Goal: Task Accomplishment & Management: Complete application form

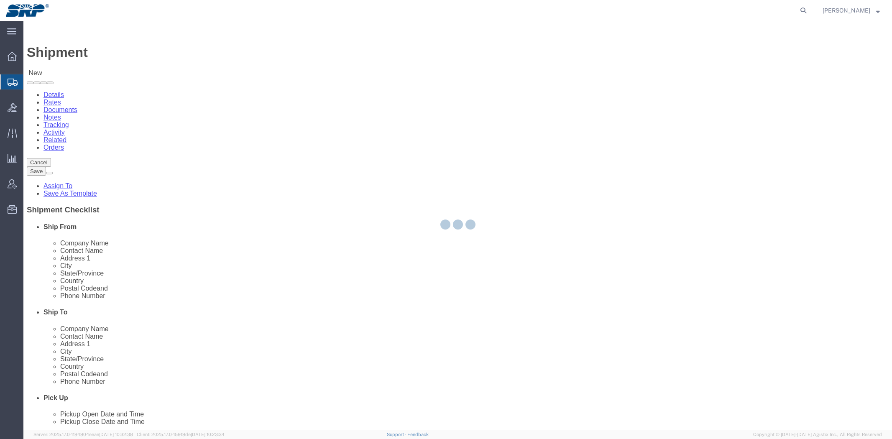
select select
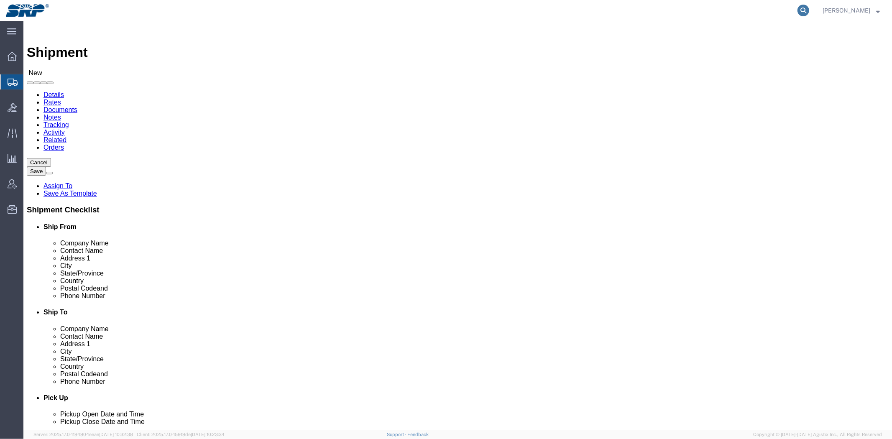
drag, startPoint x: 806, startPoint y: 9, endPoint x: 800, endPoint y: 9, distance: 5.9
click at [806, 9] on icon at bounding box center [804, 11] width 12 height 12
click at [757, 13] on input "search" at bounding box center [670, 10] width 254 height 20
type input "55439366"
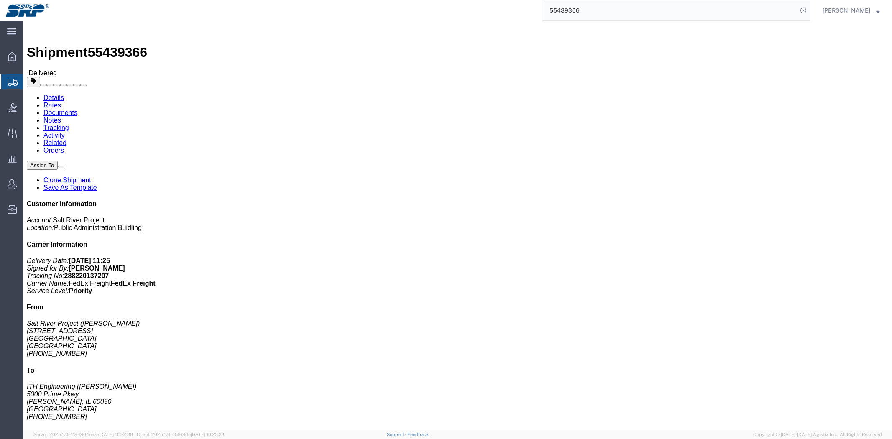
click link "Clone Shipment"
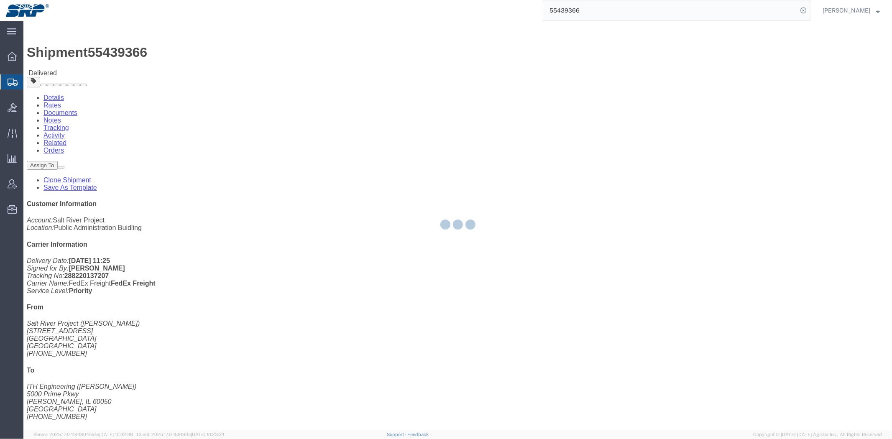
select select "54814"
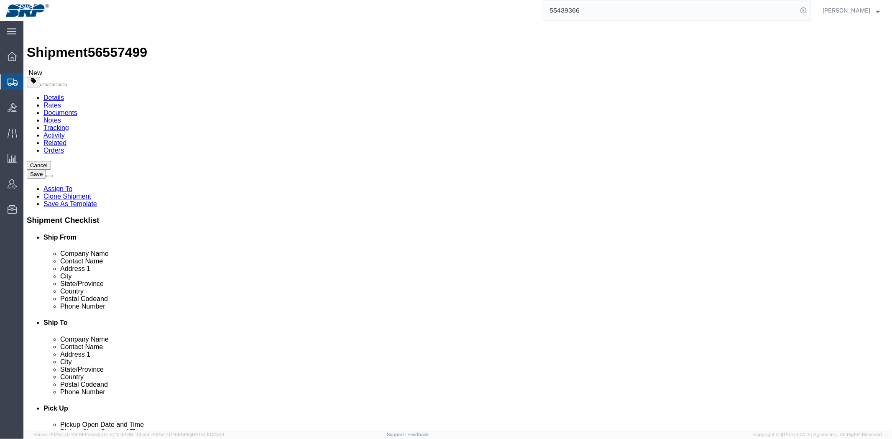
click button
select select
type input "ITH Engineering"
type input "[PERSON_NAME]"
type input "5000 Prime Pkwy"
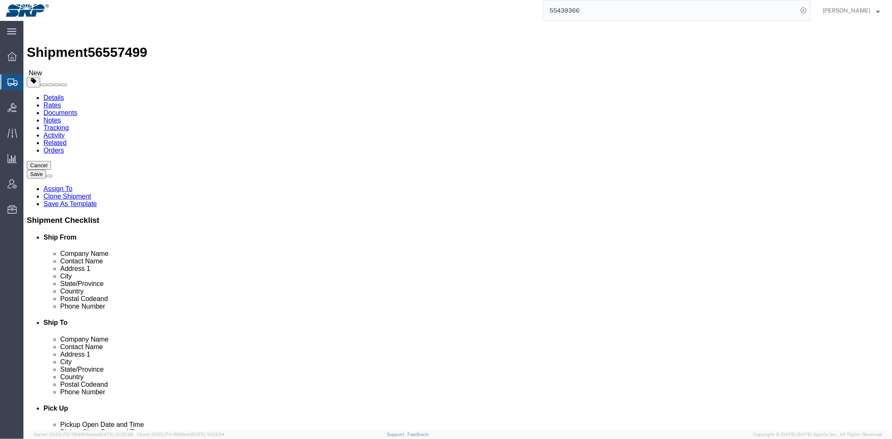
type input "[PERSON_NAME]"
select select "IL"
type input "60050"
type input "[PHONE_NUMBER]"
select select "54814"
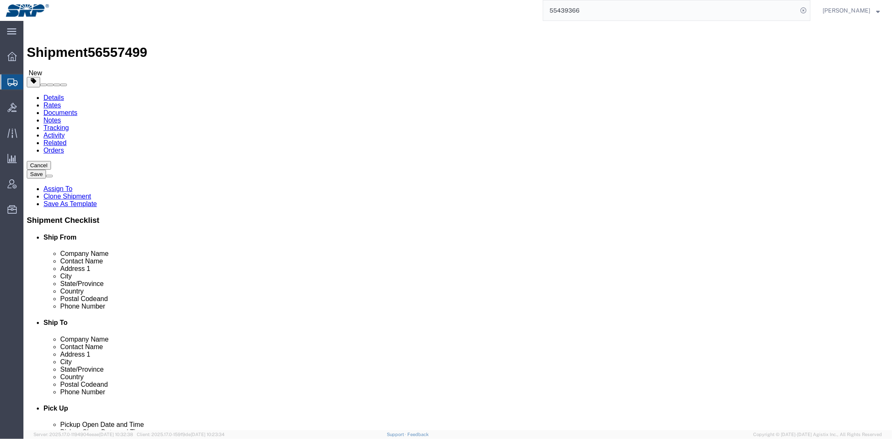
type input "Salt River Project"
type input "[PERSON_NAME]"
type input "[STREET_ADDRESS]"
type input "Gila Bend"
select select "AZ"
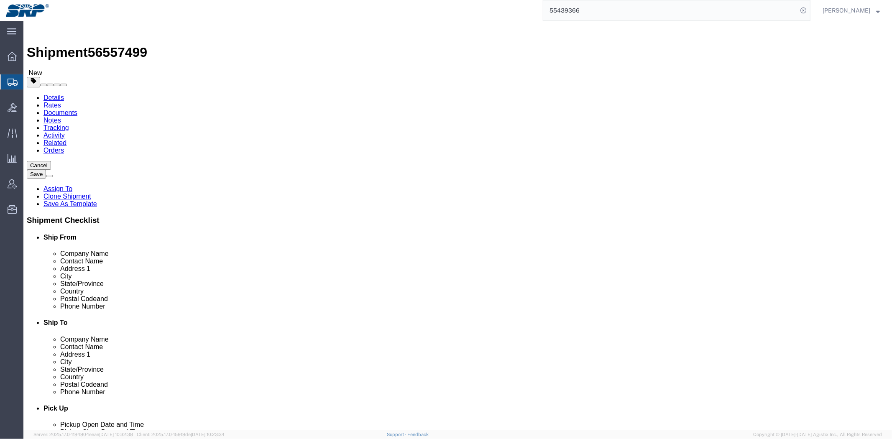
type input "85337"
type input "[PHONE_NUMBER]"
type input "sa"
select select "54820"
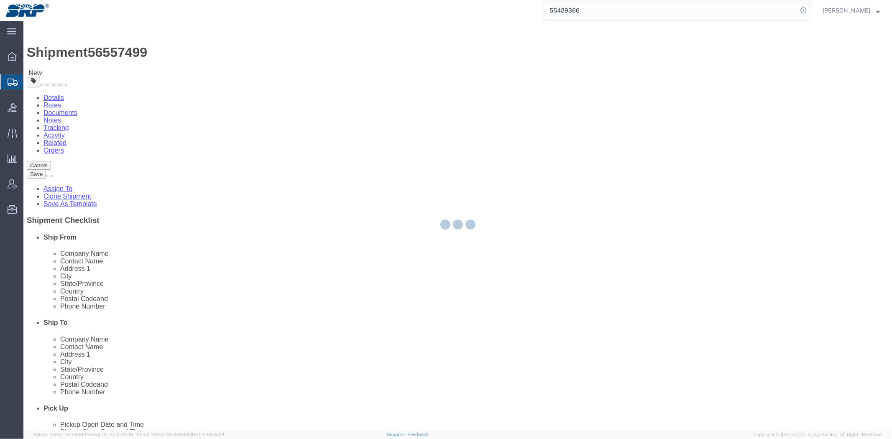
type input "STS"
type input "[STREET_ADDRESS]"
type input "[PERSON_NAME]"
type input "85296"
select select "AZ"
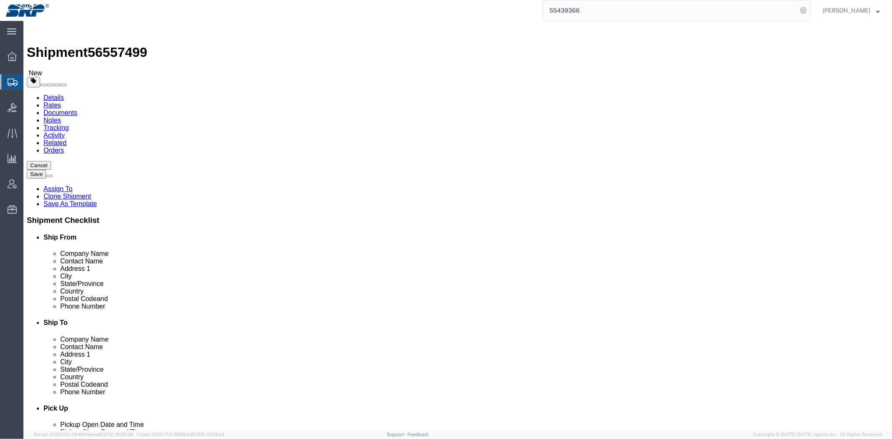
click div "Company Alias STS"
click label "Contact Name"
drag, startPoint x: 171, startPoint y: 177, endPoint x: 42, endPoint y: 173, distance: 128.9
click div "Contact Name [PERSON_NAME]"
paste input "[PERSON_NAME]"
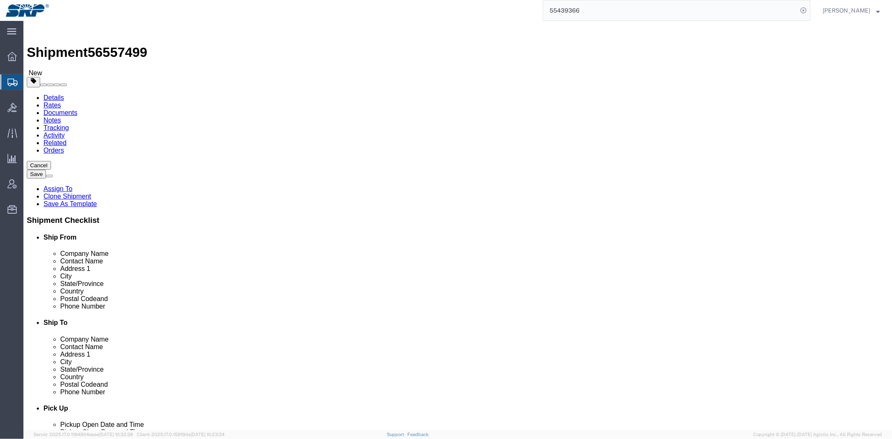
type input "[PERSON_NAME]"
click div "Location Select Select My Profile Location [GEOGRAPHIC_DATA] Facility [GEOGRAPH…"
drag, startPoint x: 196, startPoint y: 282, endPoint x: 82, endPoint y: 282, distance: 114.2
click div "Phone Number [PHONE_NUMBER]"
type input "[PHONE_NUMBER]"
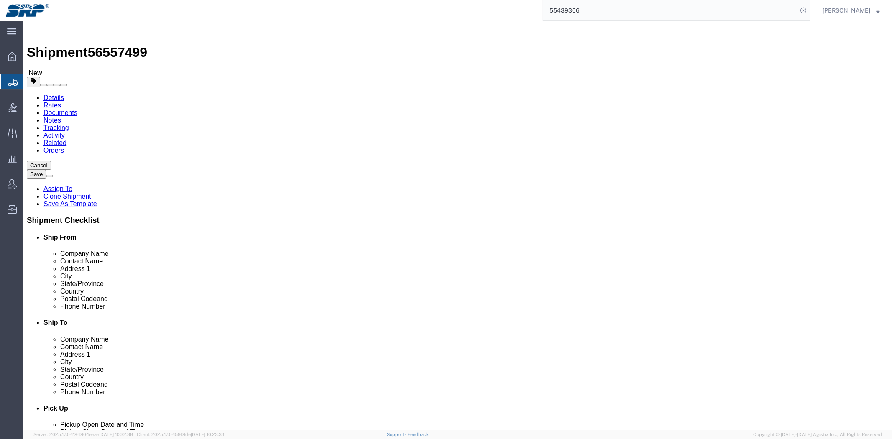
click label "Address 2"
click input "text"
paste input "[PERSON_NAME]"
click div "Location [GEOGRAPHIC_DATA] Select My Profile Location [GEOGRAPHIC_DATA] Facilit…"
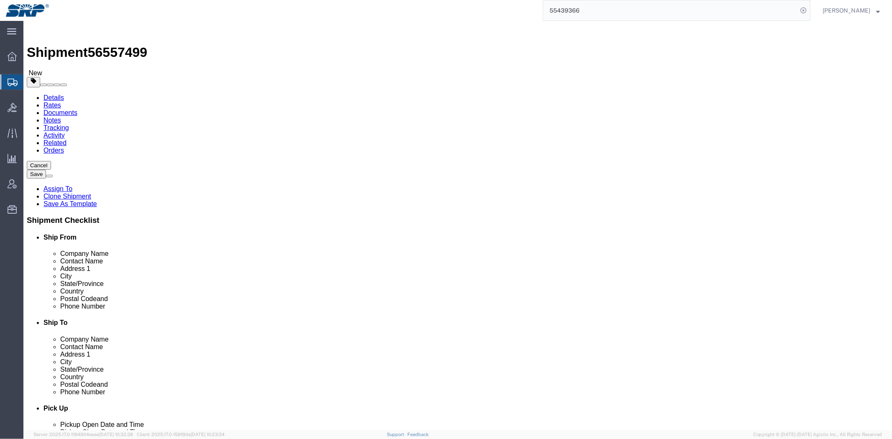
click input "[PERSON_NAME]"
paste input "[PERSON_NAME]"
type input "[PERSON_NAME]"
drag, startPoint x: 522, startPoint y: 283, endPoint x: 727, endPoint y: 216, distance: 214.8
click input "text"
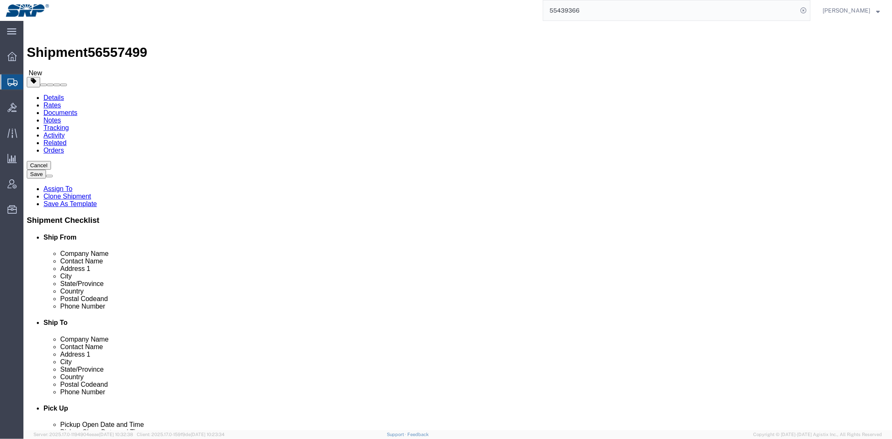
type input "[PHONE_NUMBER]"
click label "Address 1"
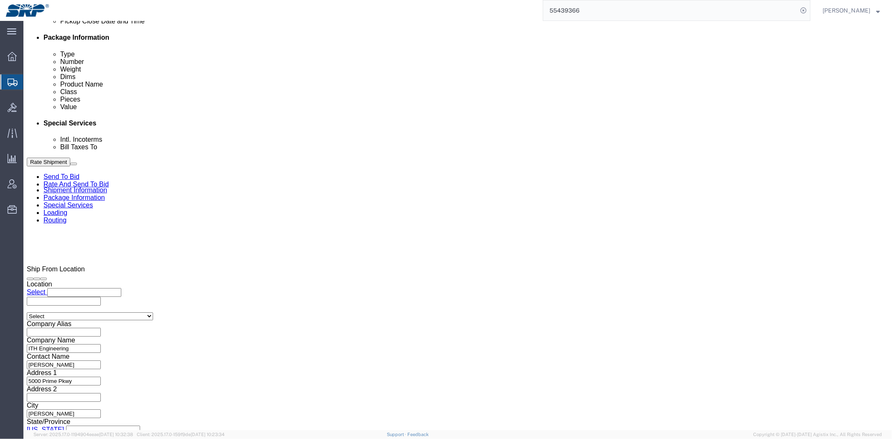
scroll to position [444, 0]
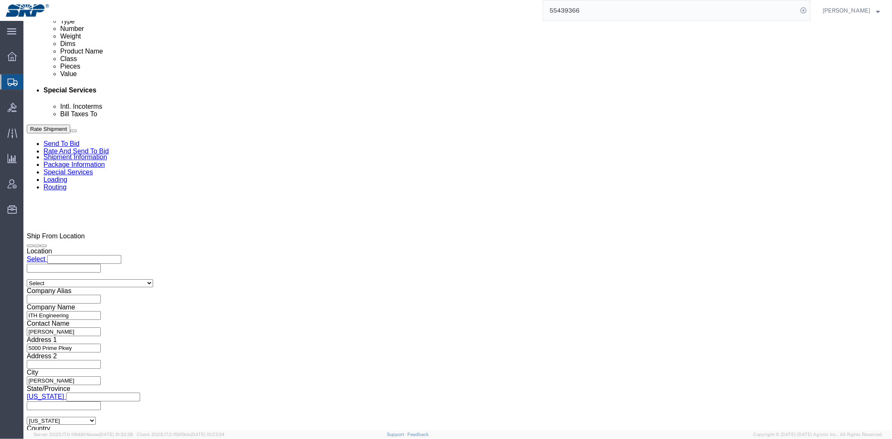
click div "[DATE] 3:24 PM"
click button "Apply"
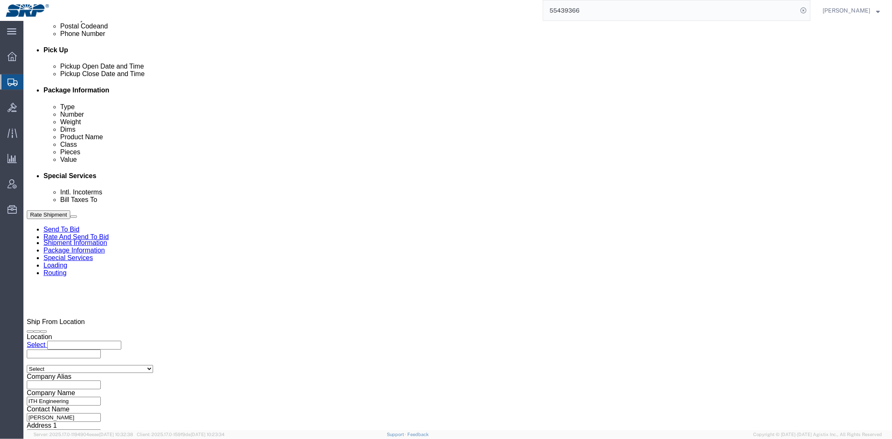
scroll to position [351, 0]
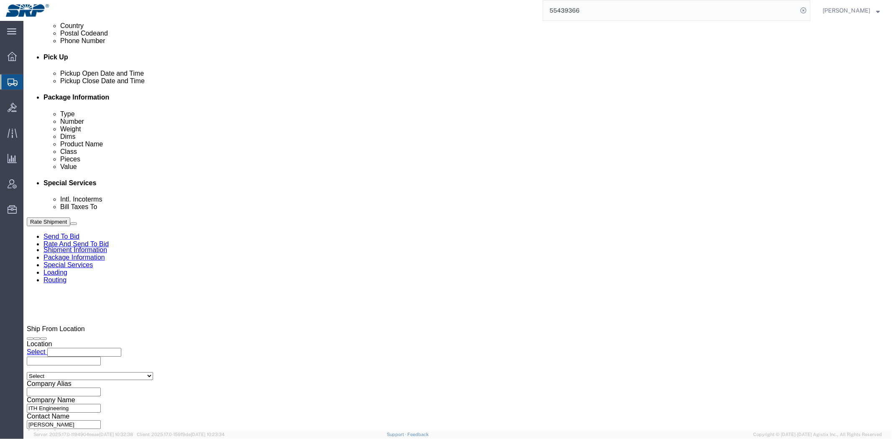
drag, startPoint x: 92, startPoint y: 218, endPoint x: 244, endPoint y: 209, distance: 153.0
click div "[DATE] 3:24 PM"
type input "8:00 AM"
click button "Apply"
click div "[DATE] 4:24 PM"
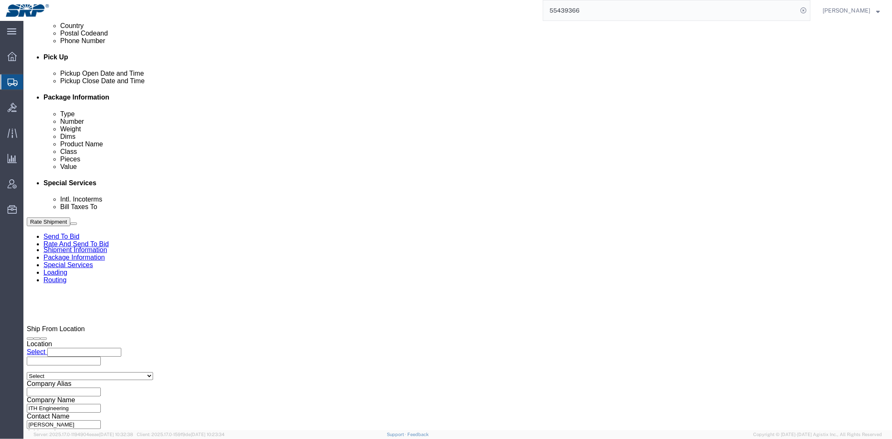
type input "4:00 PM"
click button "Apply"
click div "References Add reference"
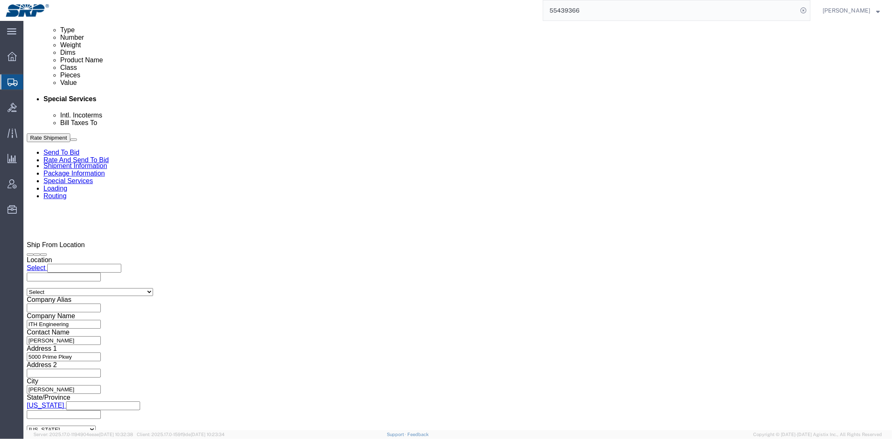
scroll to position [444, 0]
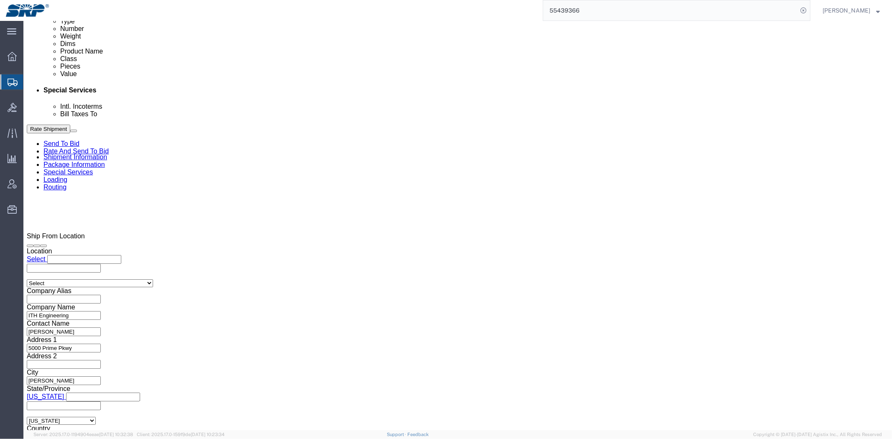
click select "Select Account Type Activity ID Airline Appointment Number ASN Batch Request # …"
select select "QUOTENUM"
click select "Select Account Type Activity ID Airline Appointment Number ASN Batch Request # …"
drag, startPoint x: 148, startPoint y: 204, endPoint x: -16, endPoint y: 191, distance: 164.9
click html "Shipment 56557499 New Details Rates Documents Notes Tracking Activity Related O…"
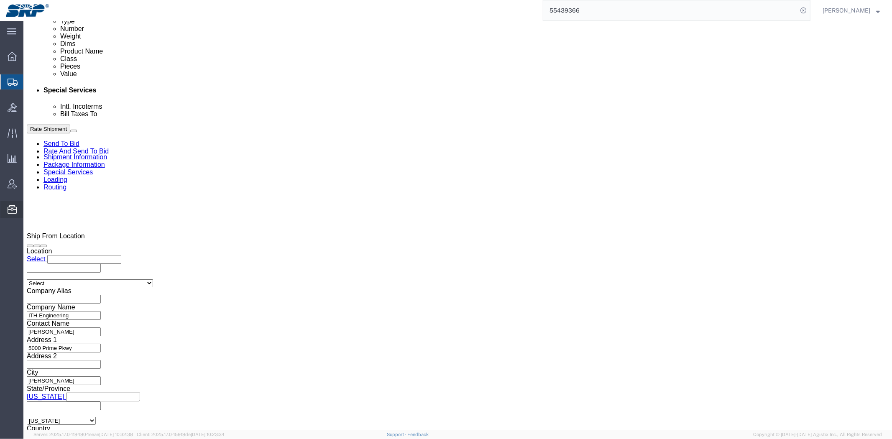
paste input "0820251558"
type input "0820251558"
click div "References Add reference"
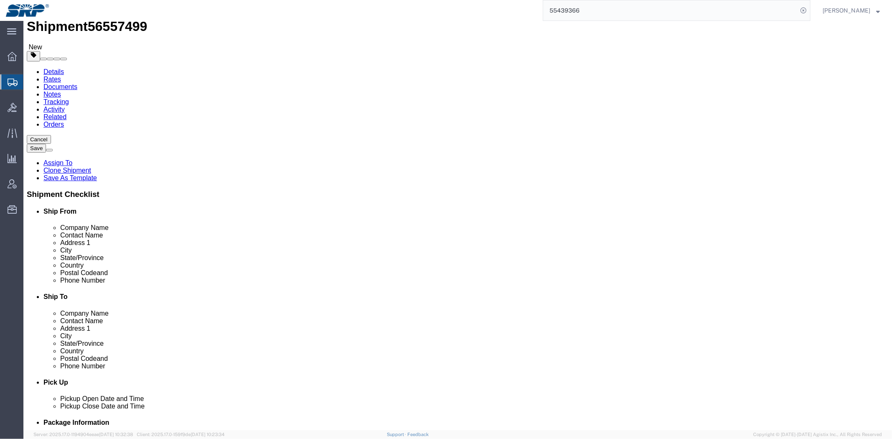
scroll to position [0, 0]
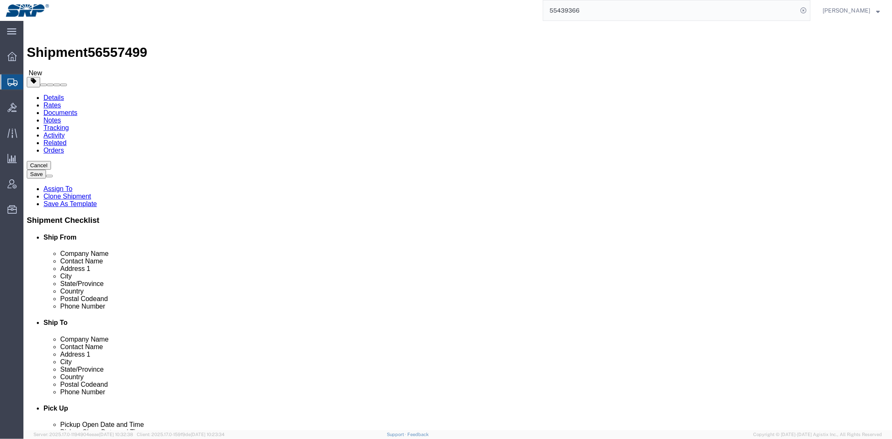
click link "Package Information"
drag, startPoint x: 134, startPoint y: 178, endPoint x: 69, endPoint y: 181, distance: 64.5
click div "Dimensions Separate dimensions for each package, Length x Width x Height Length…"
type input "60"
type input "24"
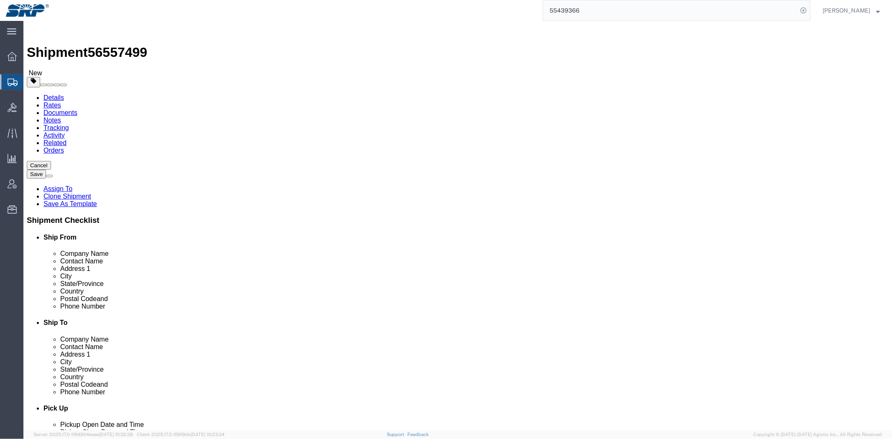
type input "36"
type input "977"
click div "Pieces: 1.00 Each Total value: 2500.00 USD"
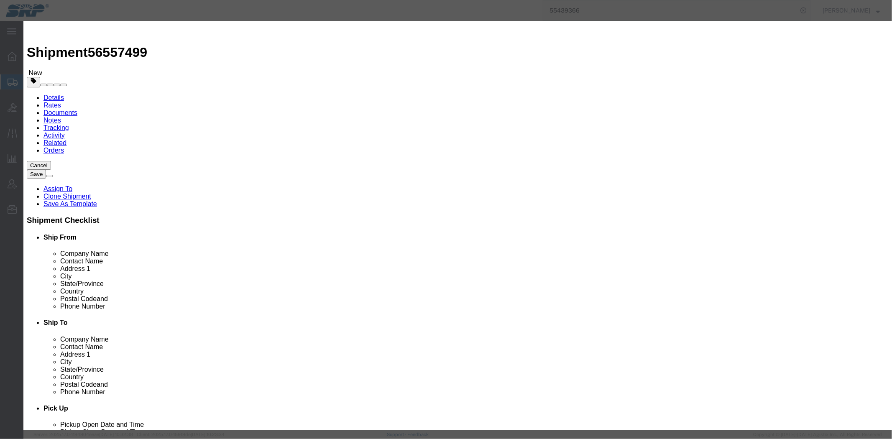
drag, startPoint x: 352, startPoint y: 65, endPoint x: 68, endPoint y: 64, distance: 284.5
click div "Edit content Commodity library Product Name Tool Boxes Pieces 1.00 Select Bag B…"
type input "Inspection Kit"
drag, startPoint x: 335, startPoint y: 93, endPoint x: 170, endPoint y: 88, distance: 164.9
click div "Edit content Commodity library Product Name Inspection Kit Pieces 1.00 Select B…"
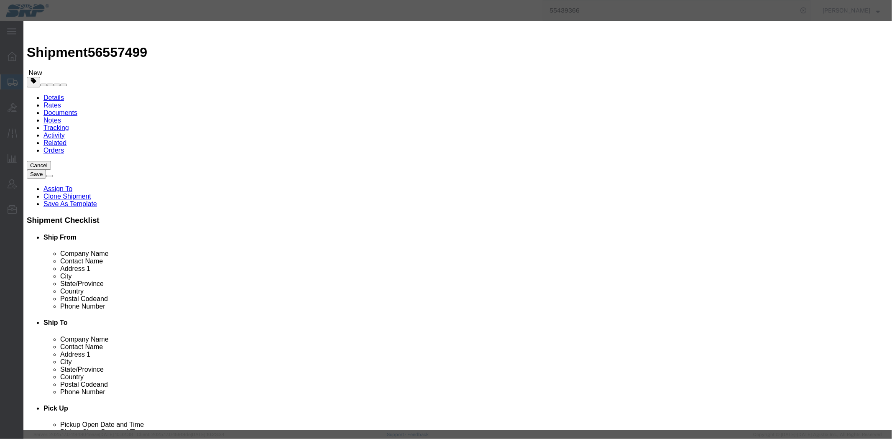
click input "2500.00"
drag, startPoint x: 323, startPoint y: 94, endPoint x: 174, endPoint y: 97, distance: 148.1
click div "Edit content Commodity library Product Name Inspection Kit Pieces 1.00 Select B…"
type input "5000"
click button "Save & Close"
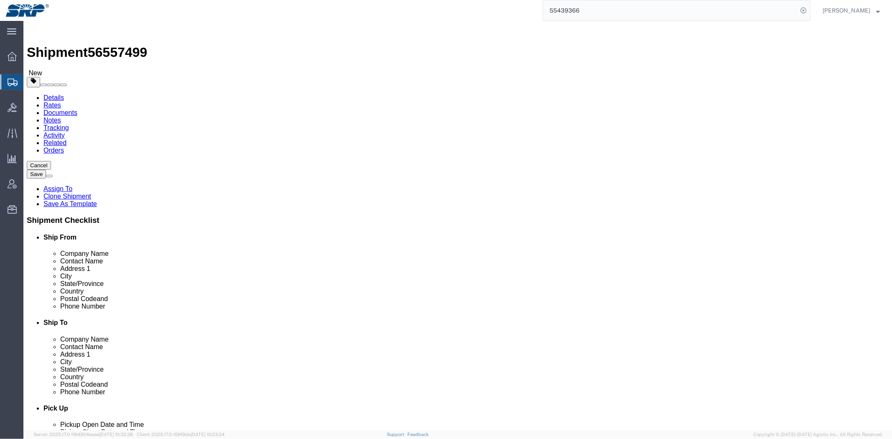
click div "1 x Crate(s) Package Type Select Bale(s) Basket(s) Bolt(s) Bottle(s) Buckets Bu…"
click link "Special Services"
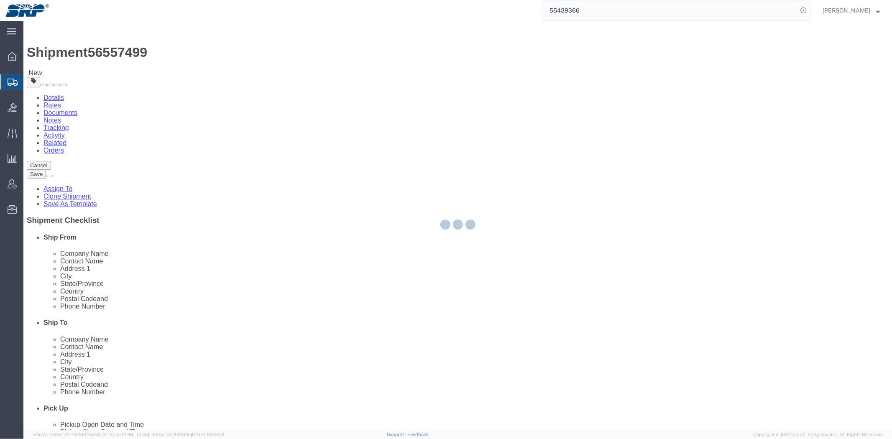
select select
select select "COSTCENTER"
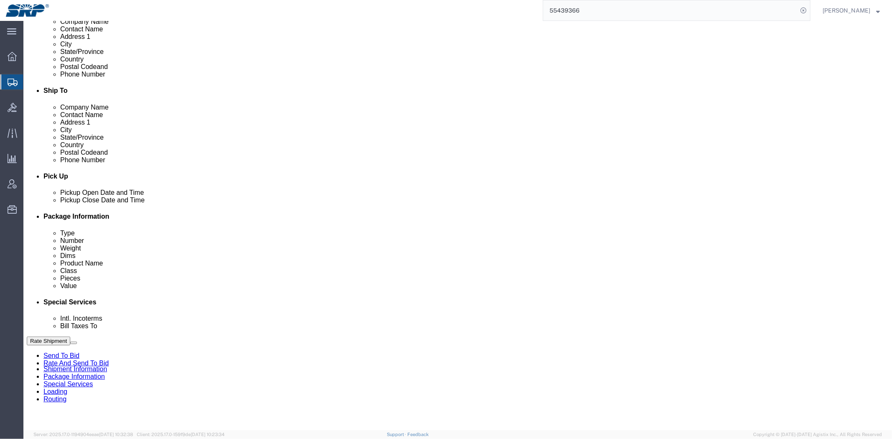
scroll to position [418, 0]
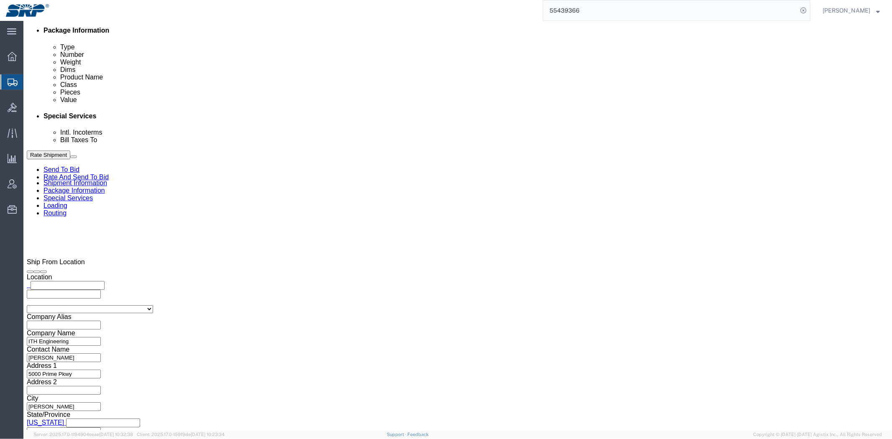
click select "Select Recipient Account Sender/Shipper Third Party Account"
drag, startPoint x: 491, startPoint y: 157, endPoint x: 472, endPoint y: 156, distance: 19.3
click div "Manage special services Handling Options Hold at Location Return Info Service O…"
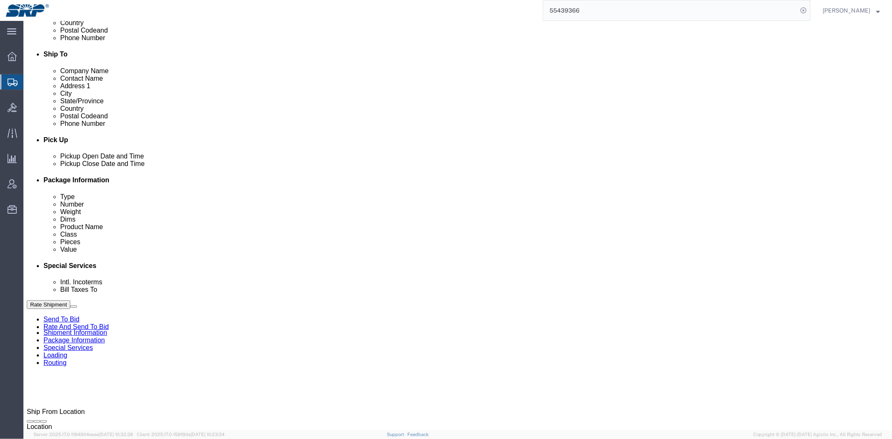
scroll to position [232, 0]
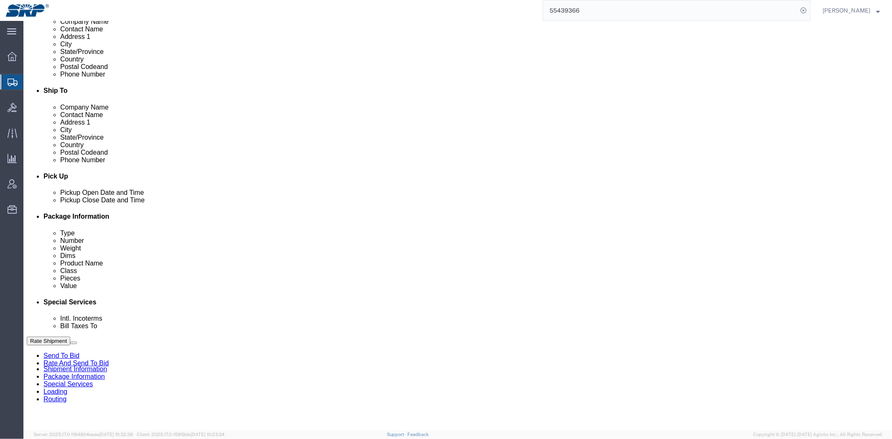
drag, startPoint x: 297, startPoint y: 248, endPoint x: 297, endPoint y: 256, distance: 8.4
click select "Select CGS Freight NGS Freight Valley Freight"
select select "66851"
click select "Select CGS Freight NGS Freight Valley Freight"
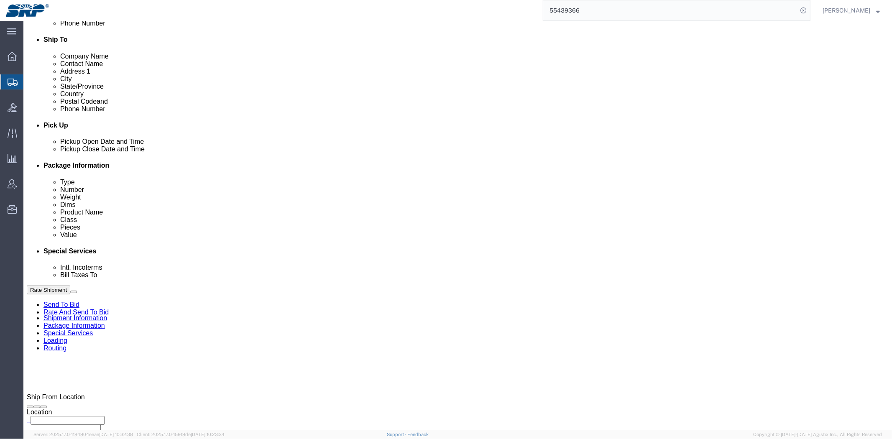
scroll to position [371, 0]
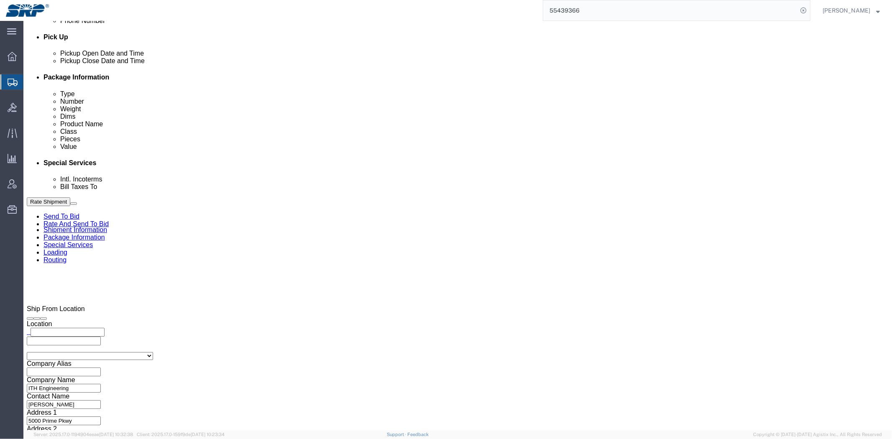
click div "Billing Location Select Select My Profile Location [GEOGRAPHIC_DATA] Facility 2…"
drag, startPoint x: 149, startPoint y: 179, endPoint x: 149, endPoint y: 183, distance: 4.6
click select "Select Recipient Account Sender/Shipper Third Party Account"
select select "THRD"
click select "Select Recipient Account Sender/Shipper Third Party Account"
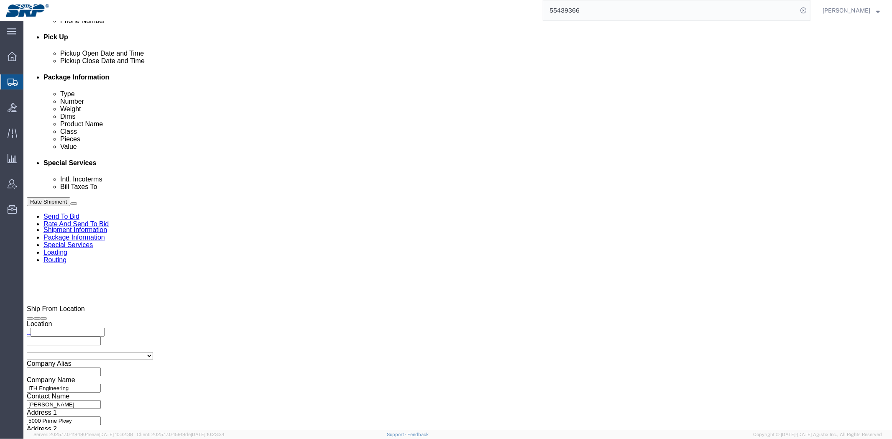
select select
click input "text"
type input "8296522"
click button
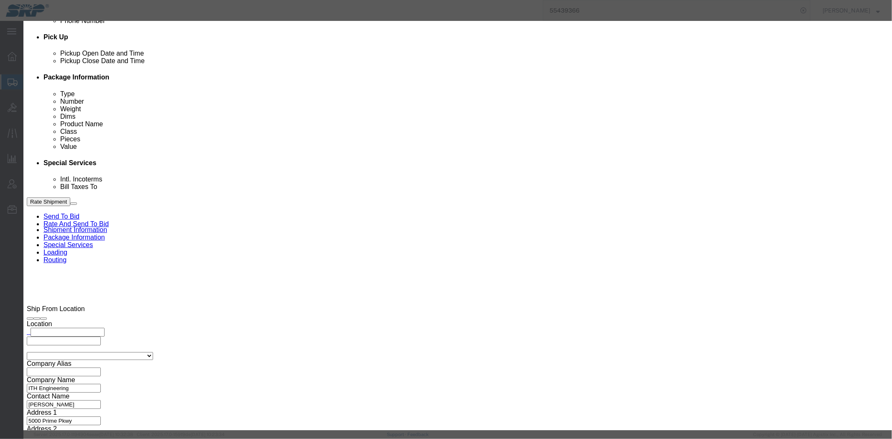
click select "Search by Address Book Name City Company Name Contact Name Country CustomerAlia…"
select select "city"
click select "Search by Address Book Name City Company Name Contact Name Country CustomerAlia…"
click th "Street"
click input "text"
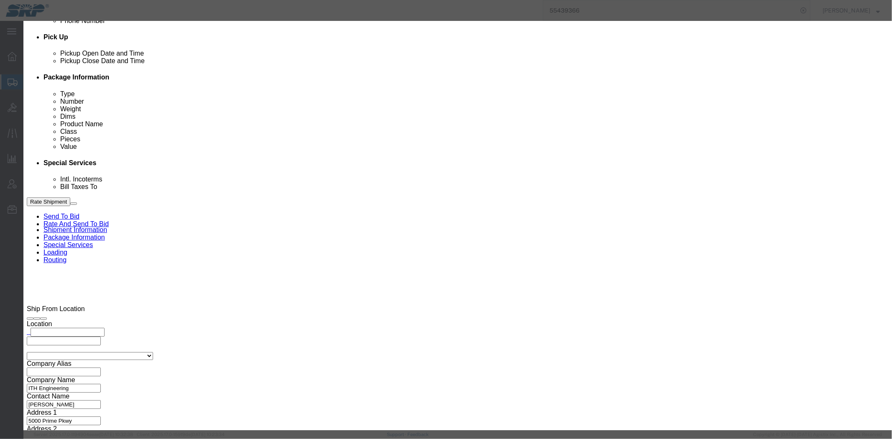
type input "phoenix"
click button "button"
click button "Select"
type input "Salt River Project"
type input "PO Box 29066"
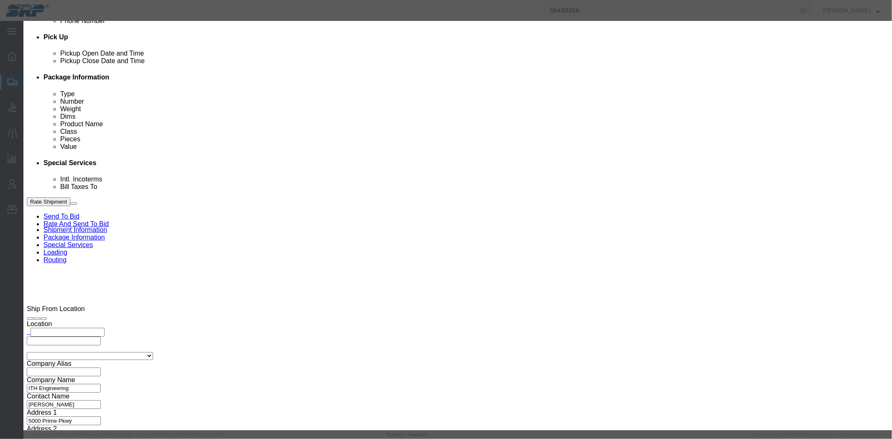
select select "US"
type input "6022368759"
type input "Accounts Payable"
type input "Phoenix"
type input "85038"
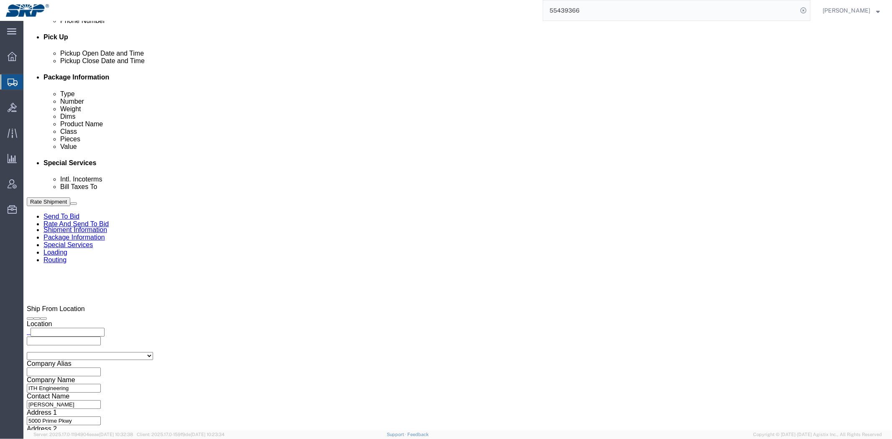
select select "AZ"
click link "Shipment Information"
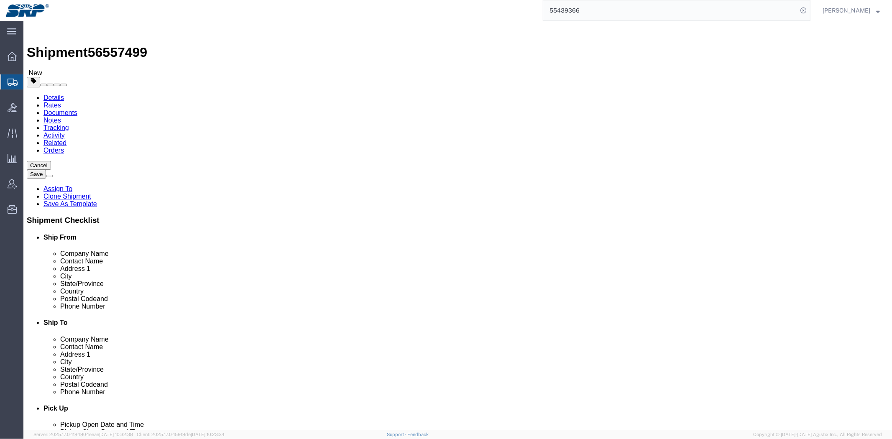
click link "Package Information"
click dd "1.00 Each"
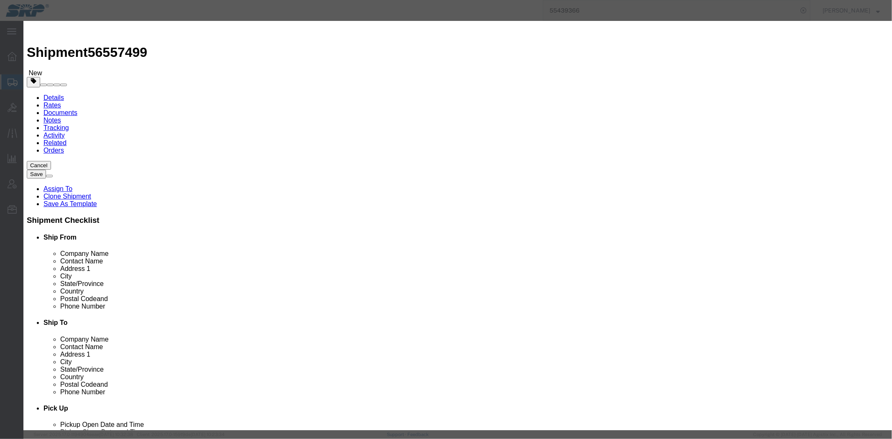
click h3 "Edit content"
drag, startPoint x: 354, startPoint y: 67, endPoint x: 101, endPoint y: 65, distance: 252.7
click div "Edit content Commodity library Product Name Inspection Kit Pieces 1.00 Select B…"
type input "Tension Tools"
click label "Transport Notes"
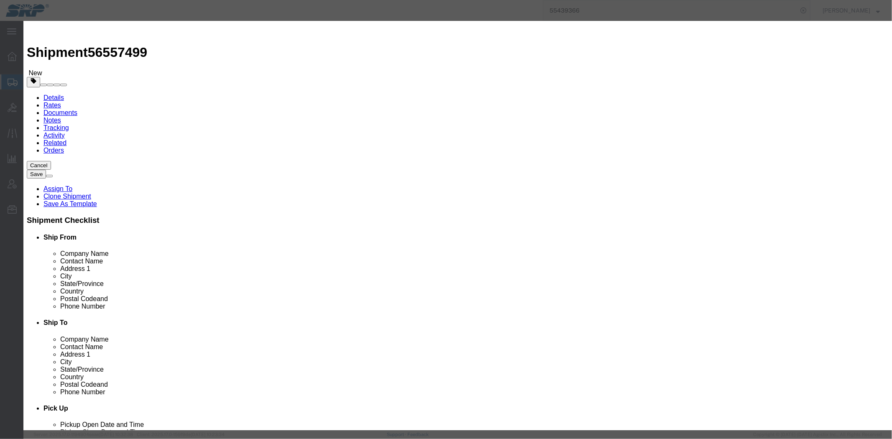
click button "Close"
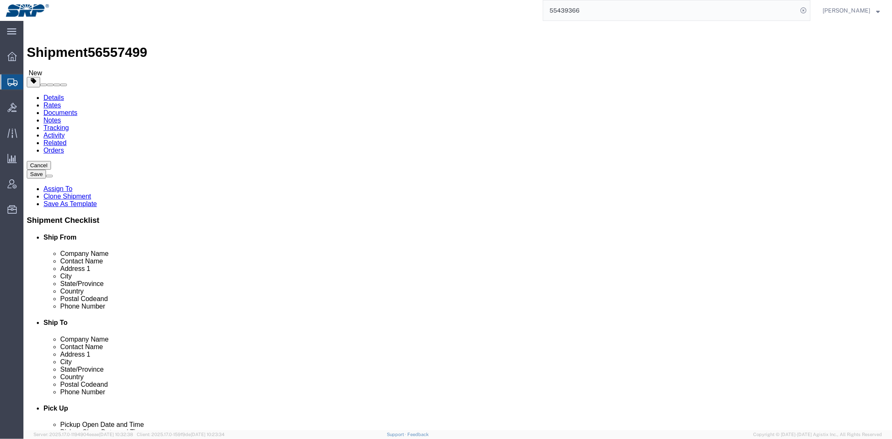
click link "Shipment Information"
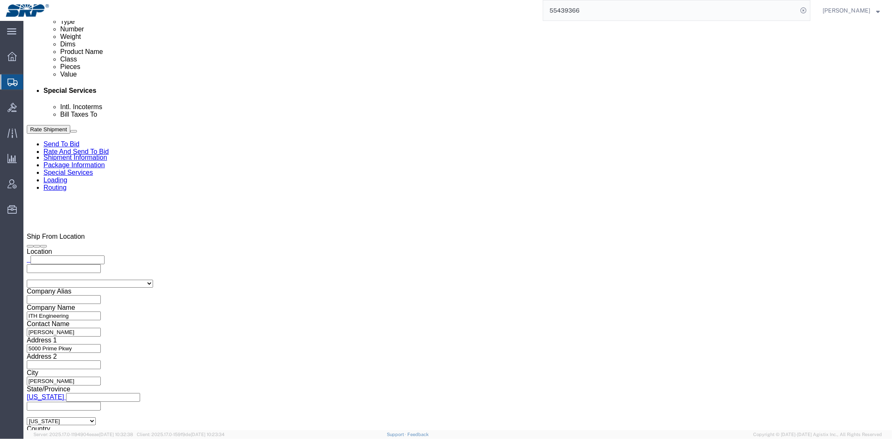
scroll to position [444, 0]
click select "Select Account Type Activity ID Airline Appointment Number ASN Batch Request # …"
select select "WORKORDR"
click select "Select Account Type Activity ID Airline Appointment Number ASN Batch Request # …"
drag, startPoint x: 320, startPoint y: 199, endPoint x: 341, endPoint y: 201, distance: 21.0
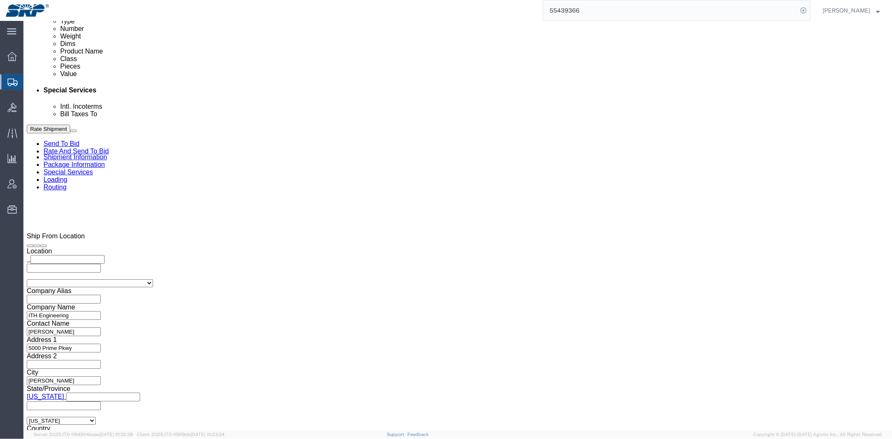
click select "Select Account Type Activity ID Airline Appointment Number ASN Batch Request # …"
click input "text"
paste input "P4827790-060"
type input "P4827790-060"
click div "Select Account Type Activity ID Airline Appointment Number ASN Batch Request # …"
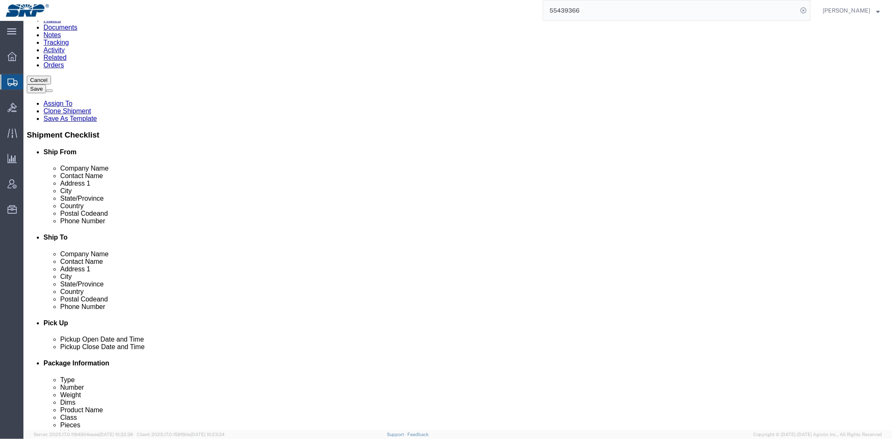
scroll to position [0, 0]
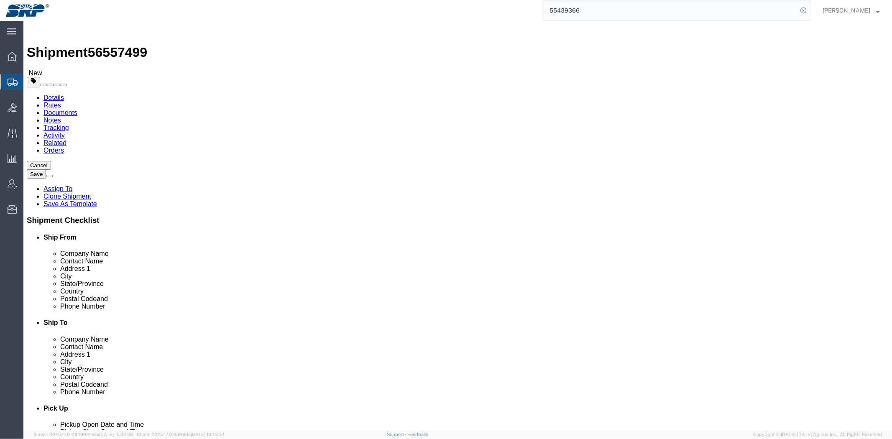
drag, startPoint x: 535, startPoint y: 271, endPoint x: 505, endPoint y: 233, distance: 48.5
click div "Ship To Location Location [GEOGRAPHIC_DATA] My Profile Location [GEOGRAPHIC_DAT…"
drag, startPoint x: 24, startPoint y: 12, endPoint x: 100, endPoint y: 10, distance: 75.3
click h1 "Shipment 56557499"
click div "Ship From Location Location My Profile Location [GEOGRAPHIC_DATA] Facility [GEO…"
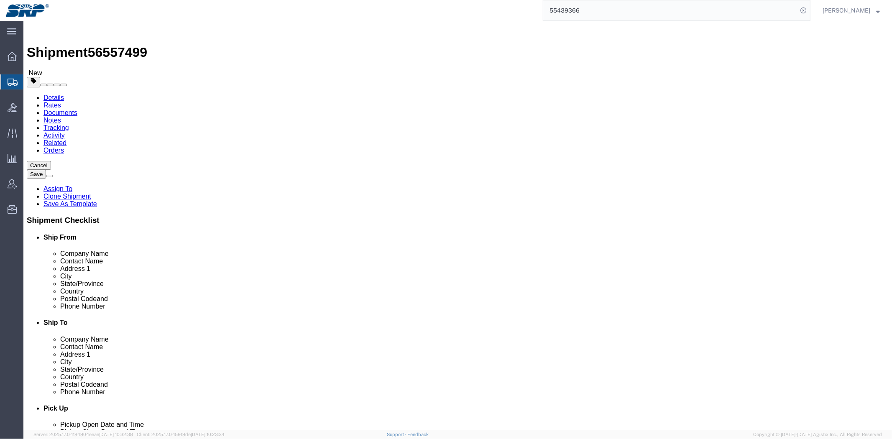
click link "Package Information"
click link "Special Services"
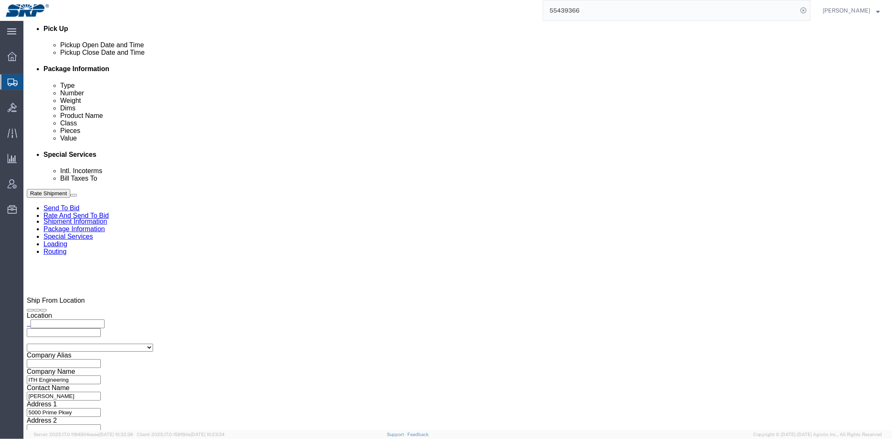
scroll to position [279, 0]
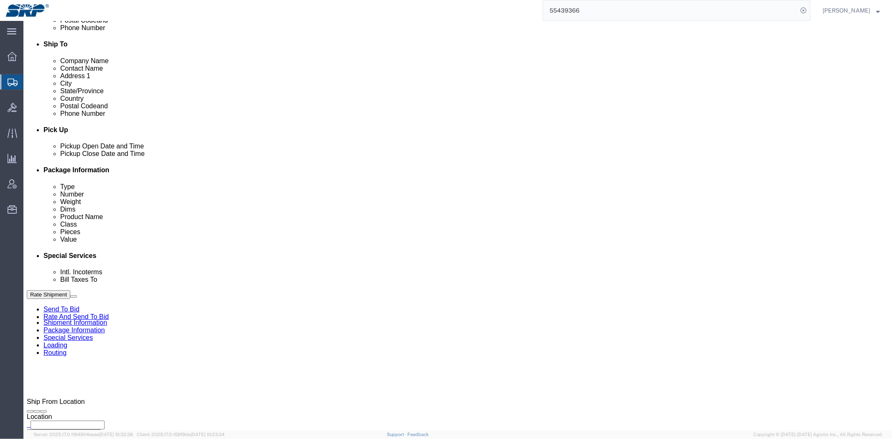
click icon
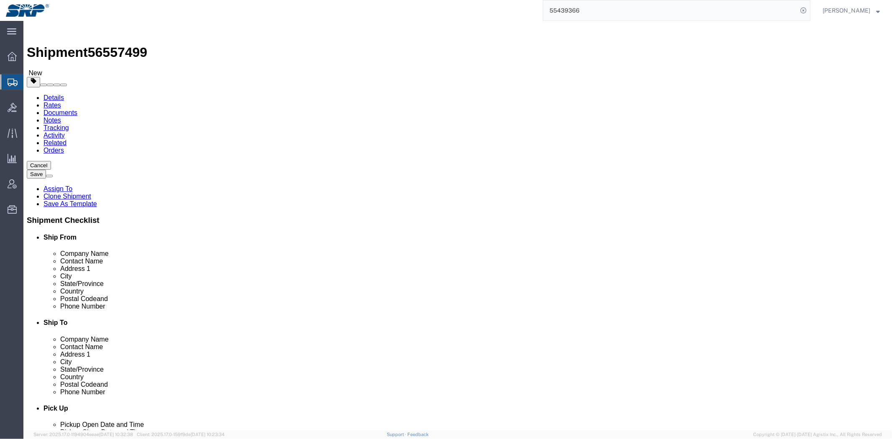
click div "Ship To Location Location [GEOGRAPHIC_DATA] My Profile Location [GEOGRAPHIC_DAT…"
click div "Ship From Location Location My Profile Location [GEOGRAPHIC_DATA] Facility [GEO…"
drag, startPoint x: 353, startPoint y: 182, endPoint x: 348, endPoint y: 168, distance: 15.6
click div "Ship To Location Location [GEOGRAPHIC_DATA] My Profile Location [GEOGRAPHIC_DAT…"
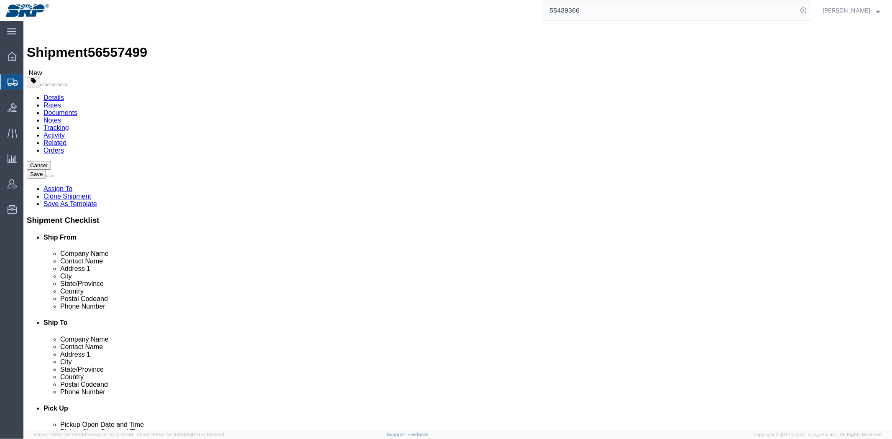
click div "Ship From Location Location My Profile Location [GEOGRAPHIC_DATA] Facility [GEO…"
click div "Location [GEOGRAPHIC_DATA] My Profile Location [GEOGRAPHIC_DATA] Facility [GEOG…"
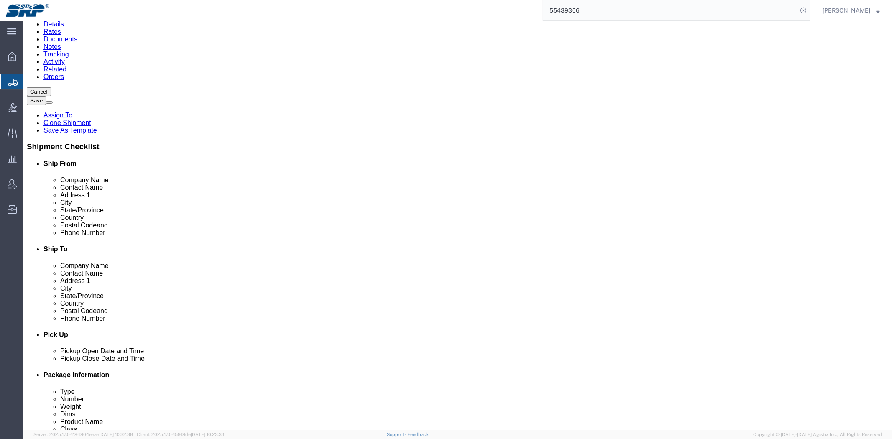
scroll to position [232, 0]
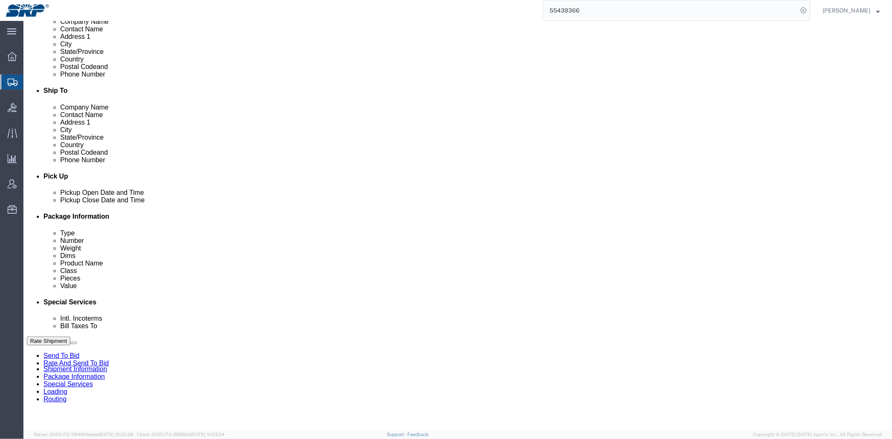
click div "Shipment Information Package Information Special Services Loading Routing"
click link "Package Information"
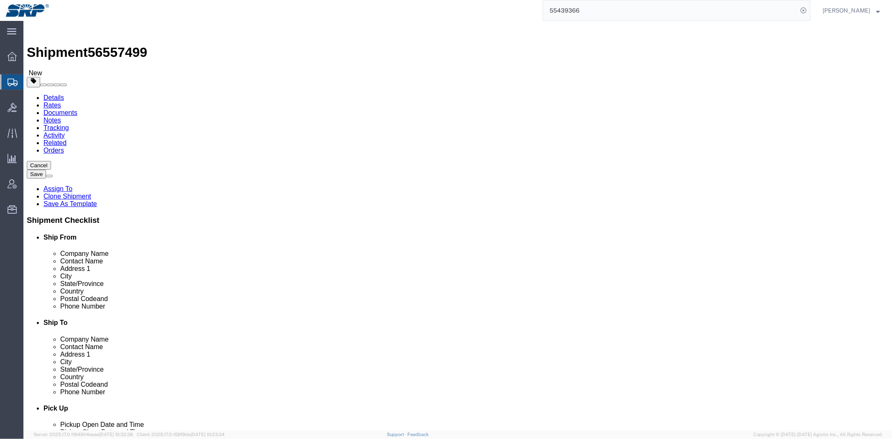
click link "Shipment Information"
click div "Please fix the following errors Ship From Location Location My Profile Location…"
drag, startPoint x: 307, startPoint y: 225, endPoint x: 267, endPoint y: 85, distance: 145.4
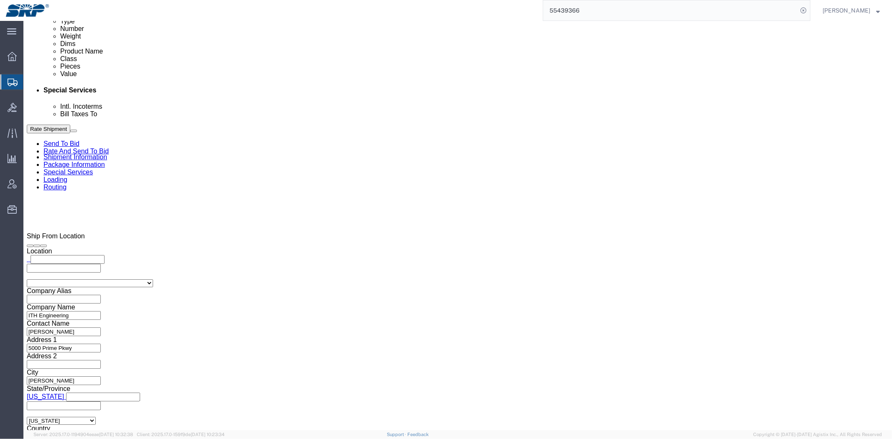
drag, startPoint x: 267, startPoint y: 85, endPoint x: 260, endPoint y: 257, distance: 172.5
click select "Select Account Type Activity ID Airline Appointment Number ASN Batch Request # …"
select select "WORKORDR"
click select "Select Account Type Activity ID Airline Appointment Number ASN Batch Request # …"
drag, startPoint x: 391, startPoint y: 206, endPoint x: 263, endPoint y: 208, distance: 128.0
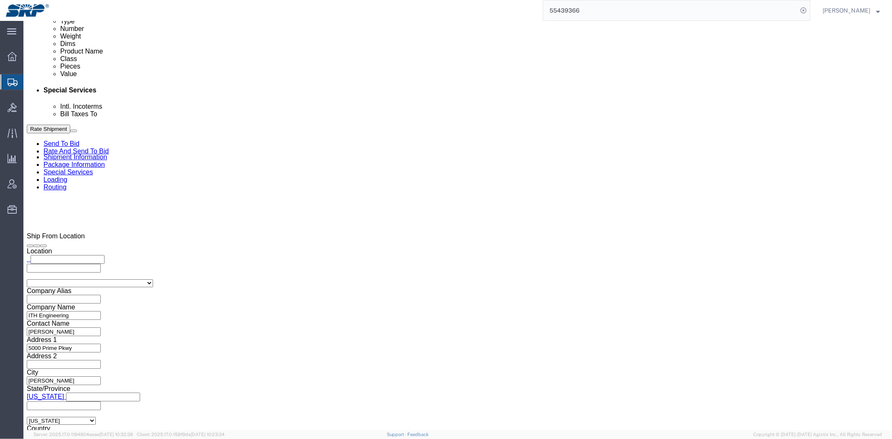
click div "Select Account Type Activity ID Airline Appointment Number ASN Batch Request # …"
drag, startPoint x: 80, startPoint y: 192, endPoint x: -23, endPoint y: 190, distance: 103.3
click html "Shipment 56557499 New Details Rates Documents Notes Tracking Activity Related O…"
paste input "P4827790-060"
type input "P4827790-060"
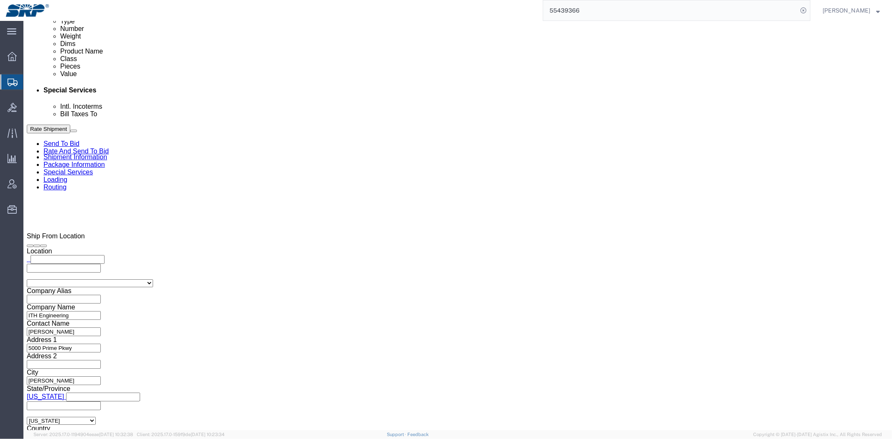
click select "Select Account Type Activity ID Airline Appointment Number ASN Batch Request # …"
drag, startPoint x: 256, startPoint y: 205, endPoint x: 283, endPoint y: 166, distance: 47.9
click select "Select Account Type Activity ID Airline Appointment Number ASN Batch Request # …"
drag, startPoint x: 279, startPoint y: 197, endPoint x: 278, endPoint y: 202, distance: 6.0
click div "Select Account Type Activity ID Airline Appointment Number ASN Batch Request # …"
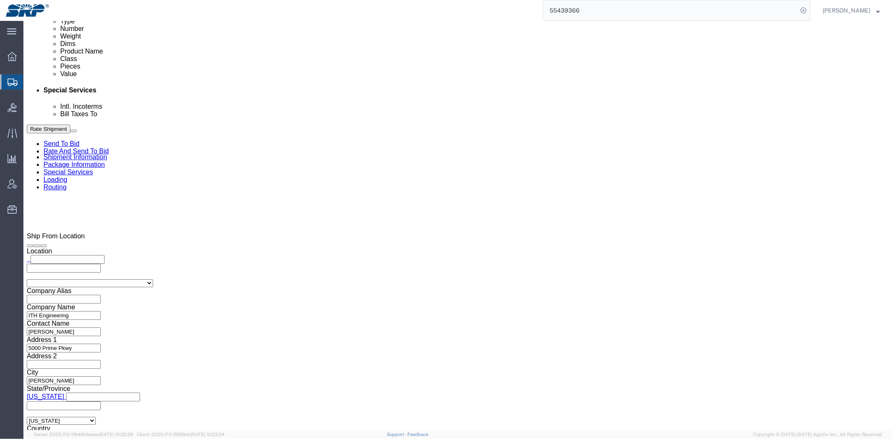
click select "Select Account Type Activity ID Airline Appointment Number ASN Batch Request # …"
select select
click select "Select Account Type Activity ID Airline Appointment Number ASN Batch Request # …"
drag, startPoint x: 400, startPoint y: 202, endPoint x: 186, endPoint y: 204, distance: 214.6
click div "Select Account Type Activity ID Airline Appointment Number ASN Batch Request # …"
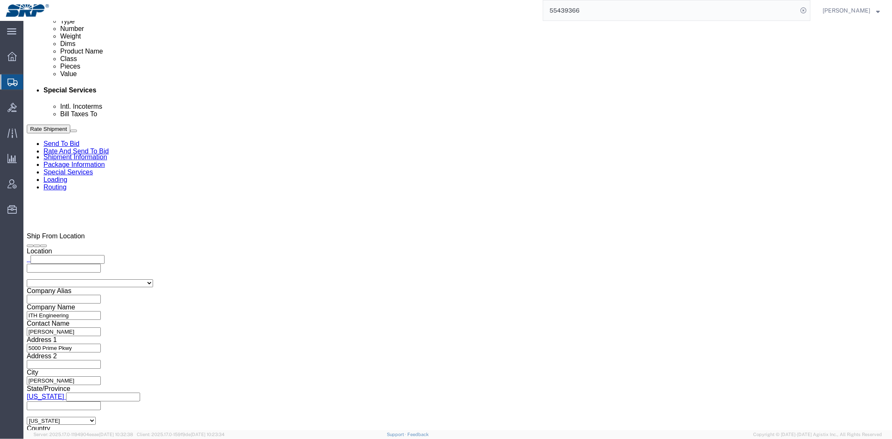
click div "References Add reference"
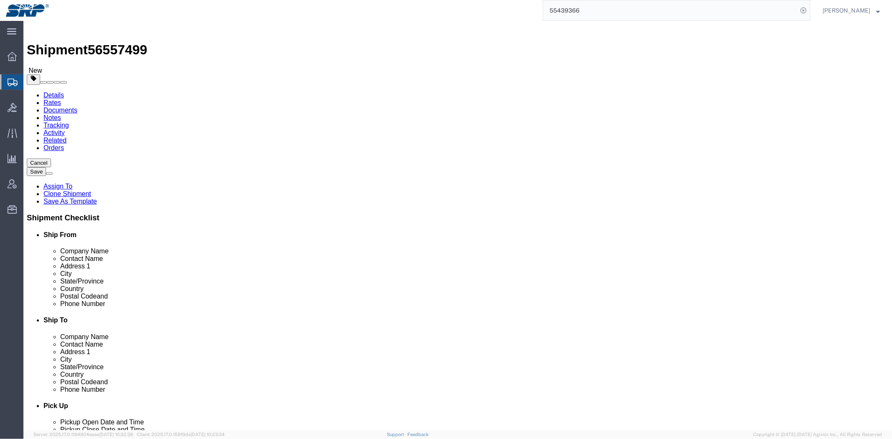
scroll to position [0, 0]
click link "Package Information"
click dd "1.00 Each"
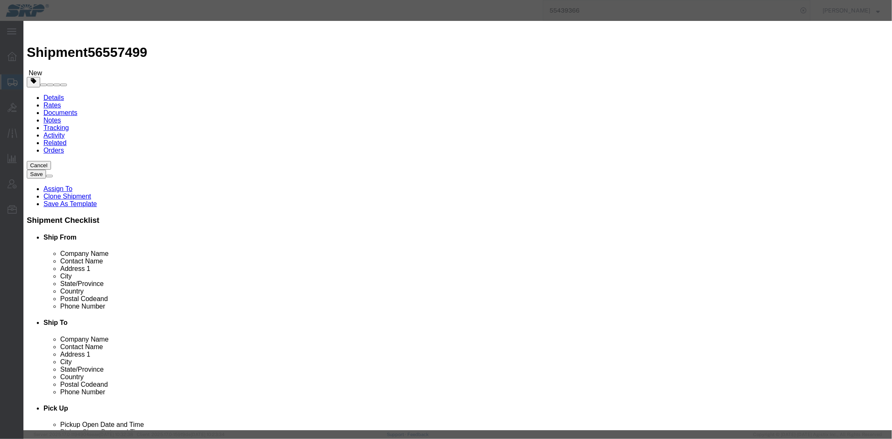
drag, startPoint x: 324, startPoint y: 63, endPoint x: 99, endPoint y: 67, distance: 225.5
click div "Edit content Commodity library Product Name Inspection Kit Pieces 1.00 Select B…"
type input "Tensioning Kit"
click button "Save & Close"
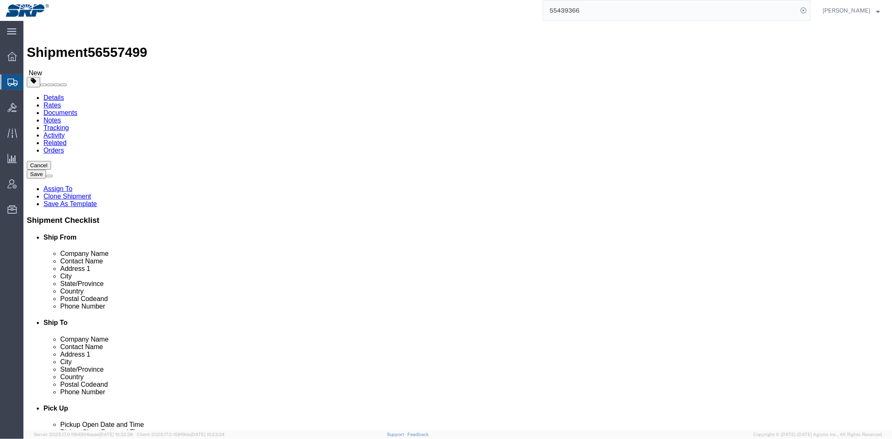
click div "Pieces: 1.00 Each Total value: 5000.00 USD"
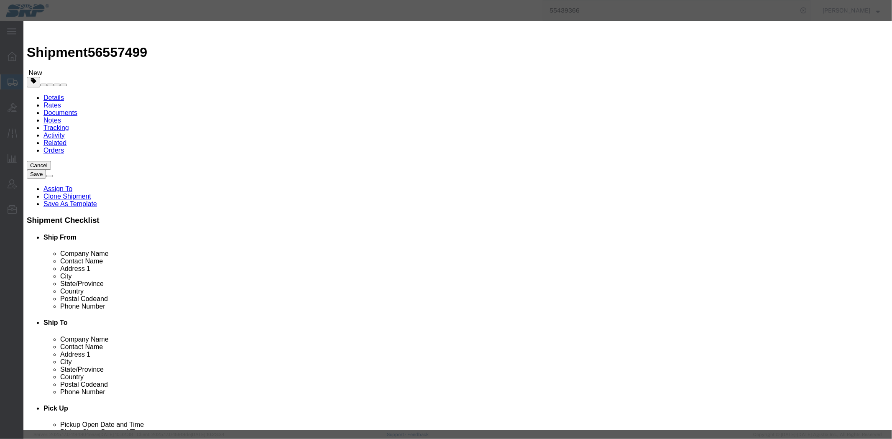
drag, startPoint x: 323, startPoint y: 96, endPoint x: 330, endPoint y: 95, distance: 7.6
click input "5000.00"
drag, startPoint x: 174, startPoint y: 88, endPoint x: 78, endPoint y: 82, distance: 96.8
click div "Edit content Commodity library Product Name Tensioning Kit Pieces 1.00 Select B…"
type input "4440"
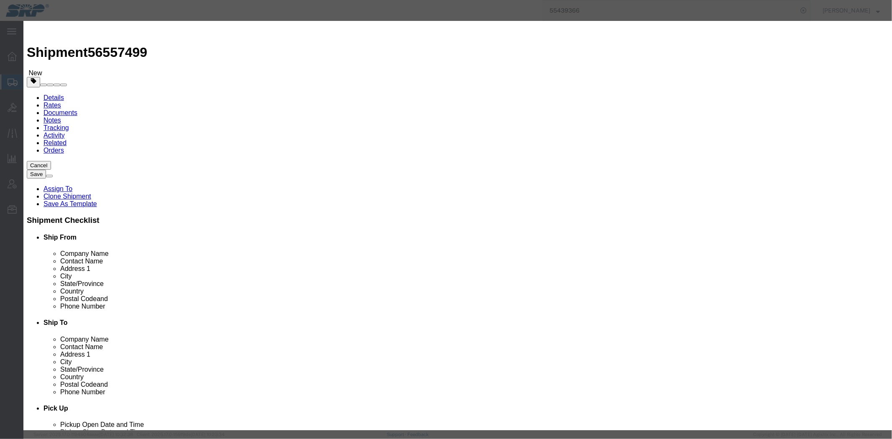
click button "Save & Close"
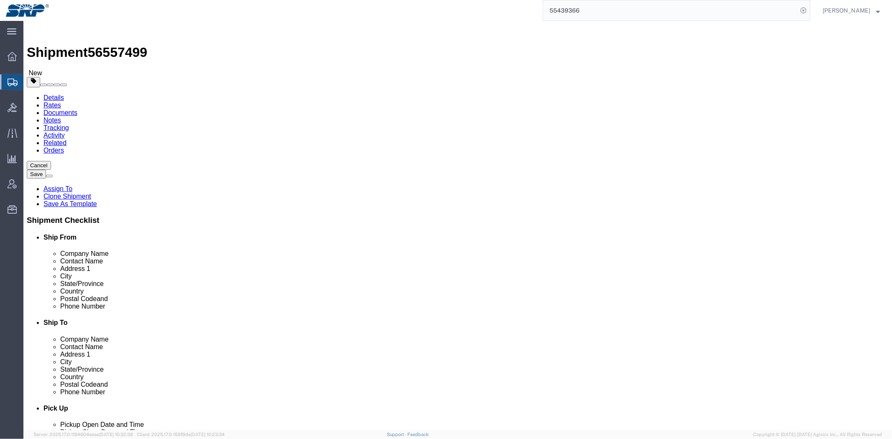
click link "Special Services"
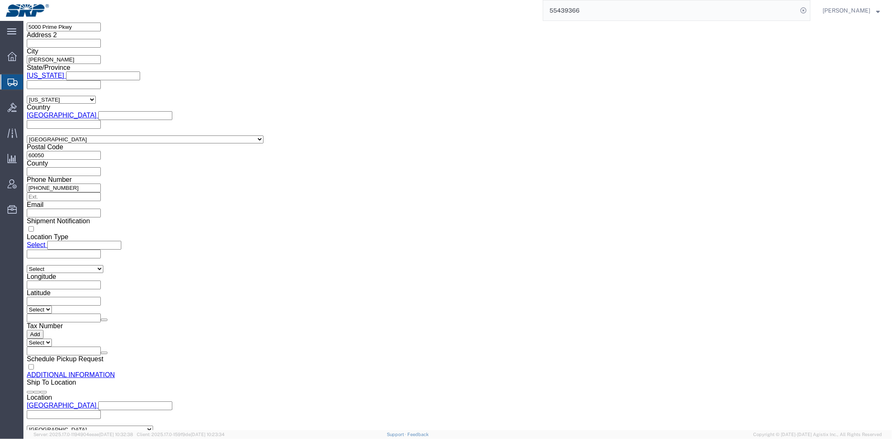
scroll to position [883, 0]
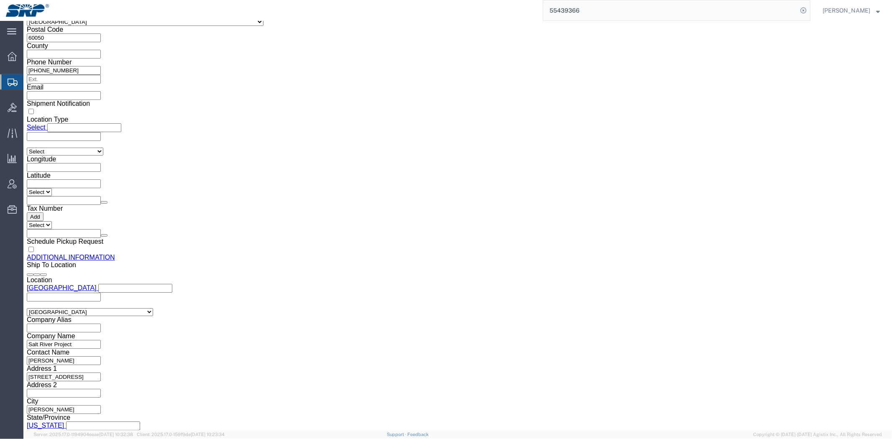
click button "Rate Shipment"
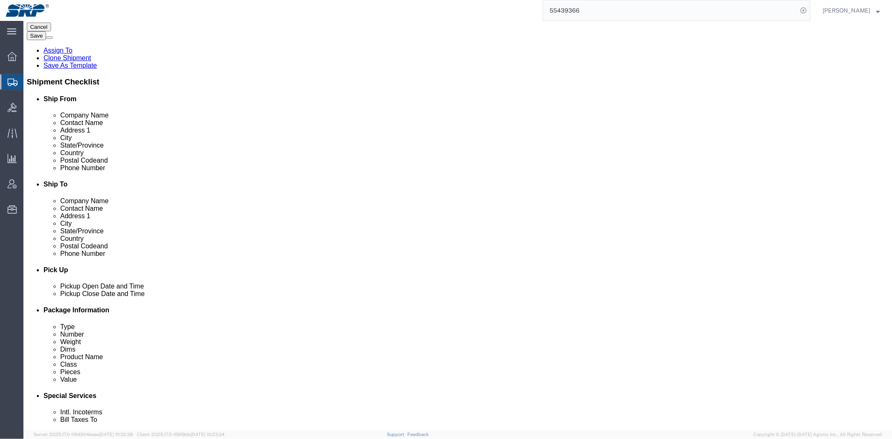
scroll to position [0, 0]
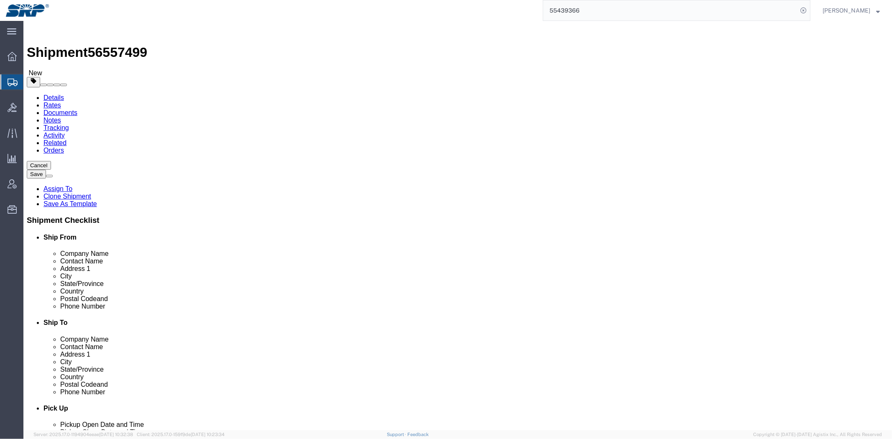
click link "Shipment Information"
click div "Ship To Location Location [GEOGRAPHIC_DATA] My Profile Location [GEOGRAPHIC_DAT…"
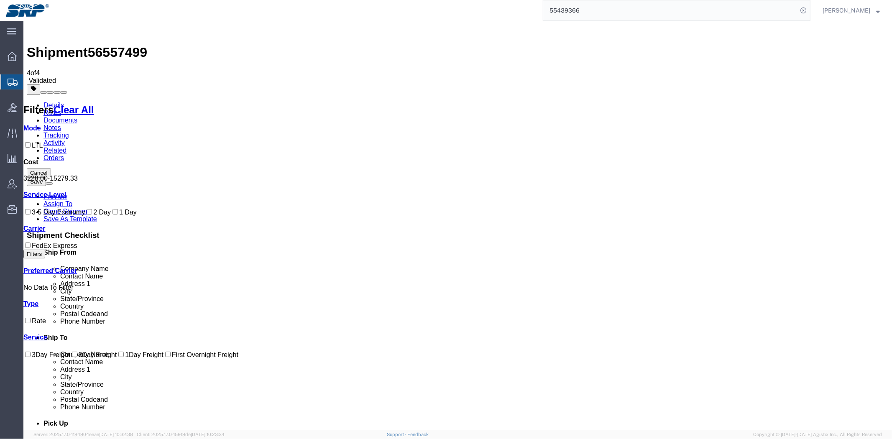
click at [61, 101] on link "Details" at bounding box center [53, 104] width 20 height 7
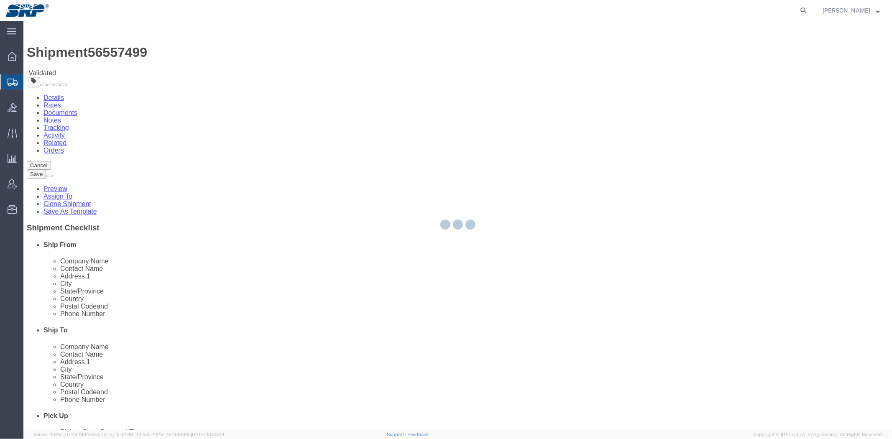
select select
select select "54820"
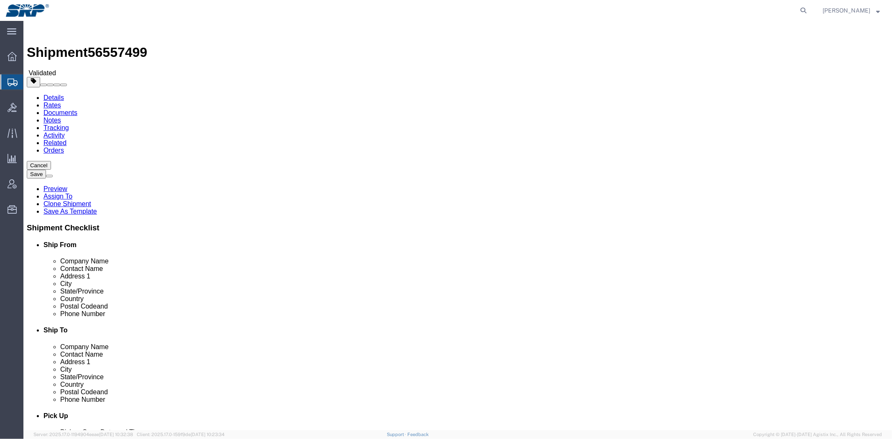
drag, startPoint x: 165, startPoint y: 269, endPoint x: 159, endPoint y: 13, distance: 256.9
click link "Package Information"
click icon
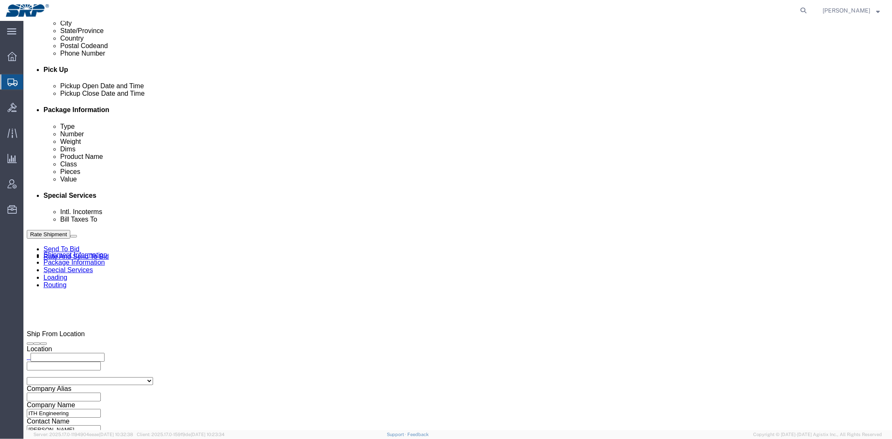
scroll to position [465, 0]
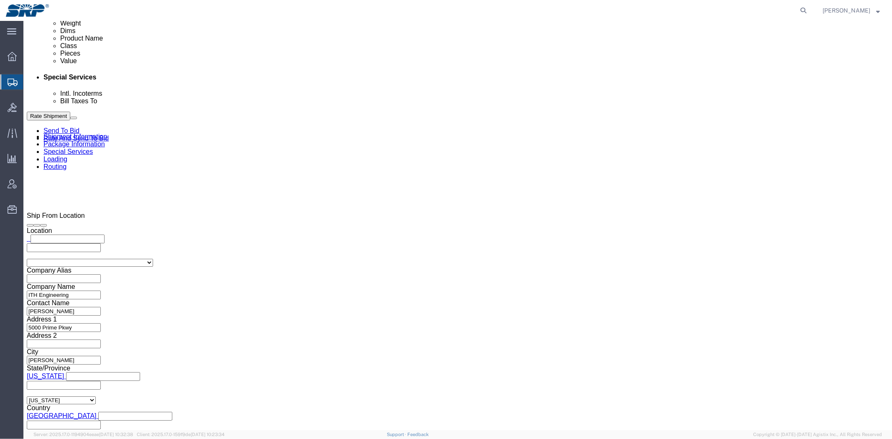
click button "Rate Shipment"
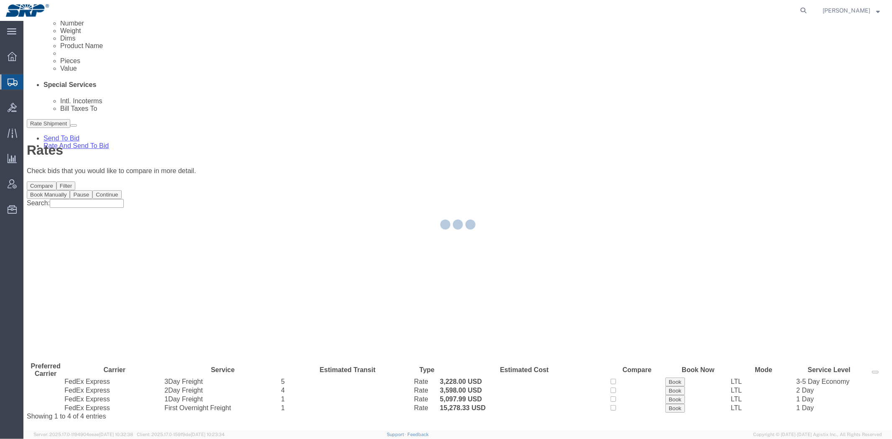
scroll to position [0, 0]
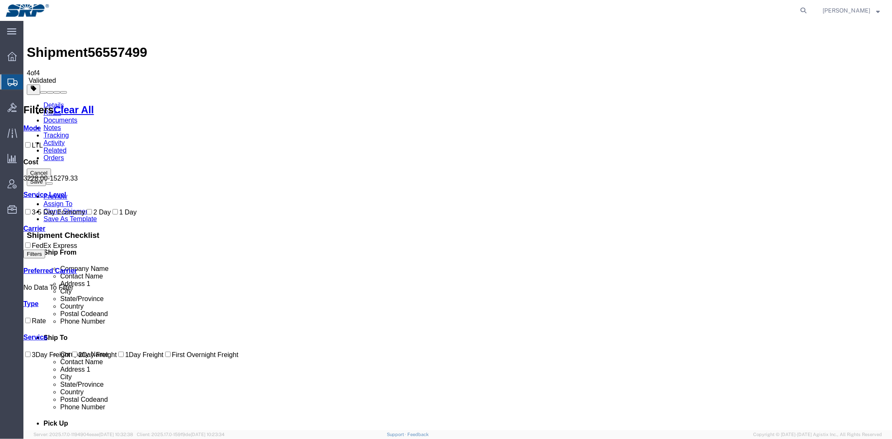
click at [49, 101] on link "Details" at bounding box center [53, 104] width 20 height 7
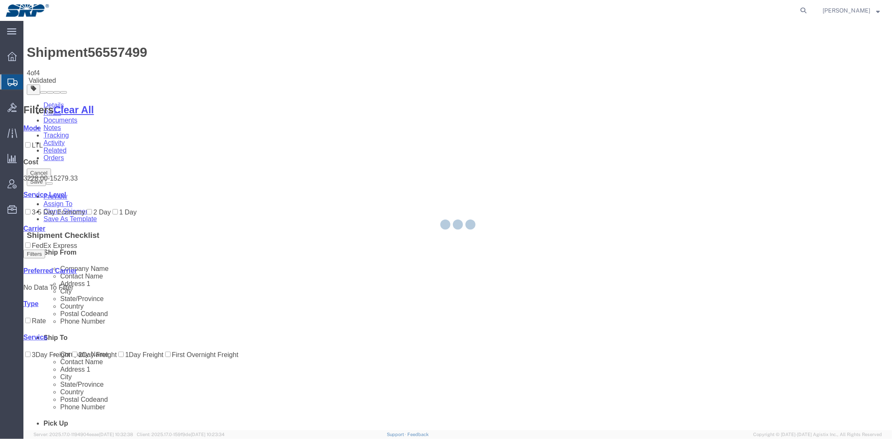
select select "54820"
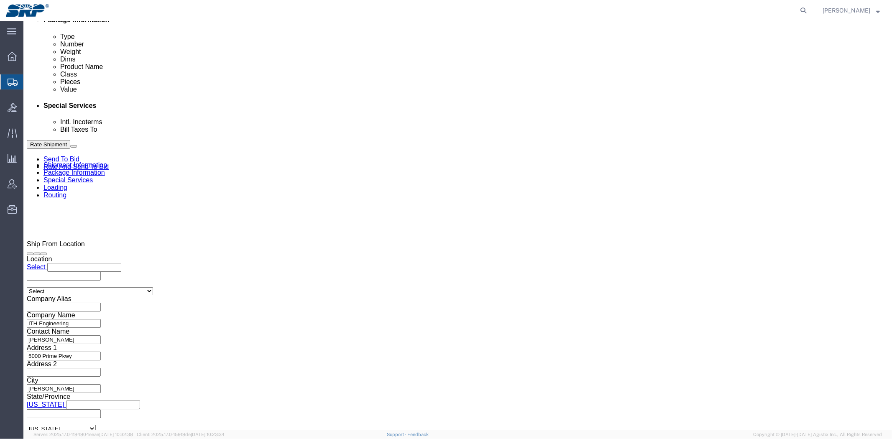
scroll to position [444, 0]
click select "Select Air Less than Truckload Multi-Leg Ocean Freight Rail Small Parcel Truckl…"
select select
click select "Select Air Less than Truckload Multi-Leg Ocean Freight Rail Small Parcel Truckl…"
click link "Package Information"
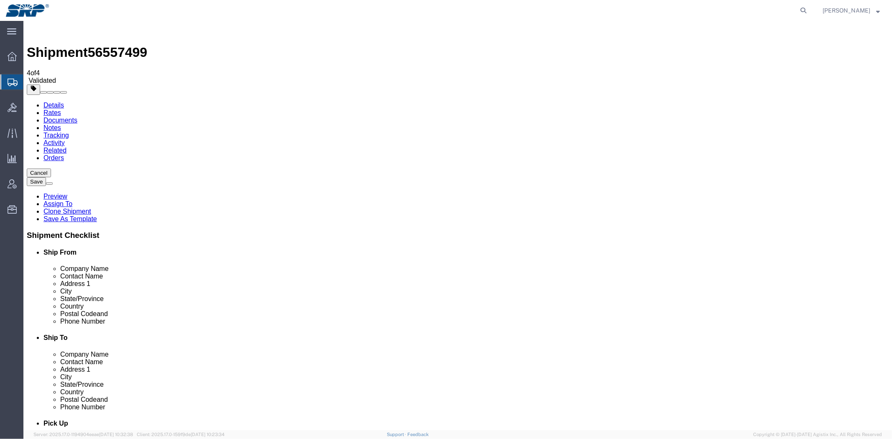
click div "Pieces: 1.00 Each Total value: 4440.00 USD"
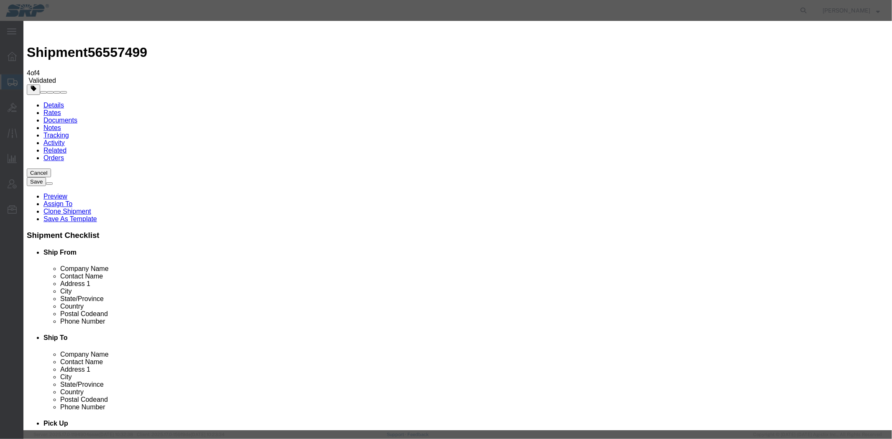
click button "Close"
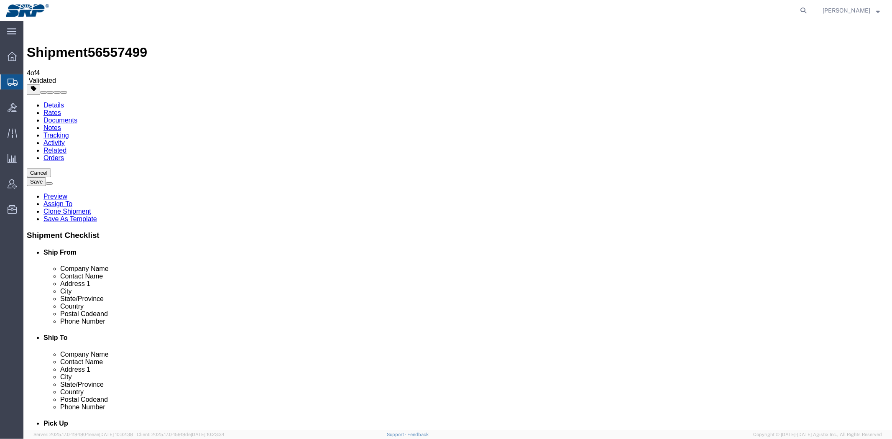
click link "Special Services"
click div "Handling Options Services Select one or more Air Ride Truck Blanket Wrap Carnet…"
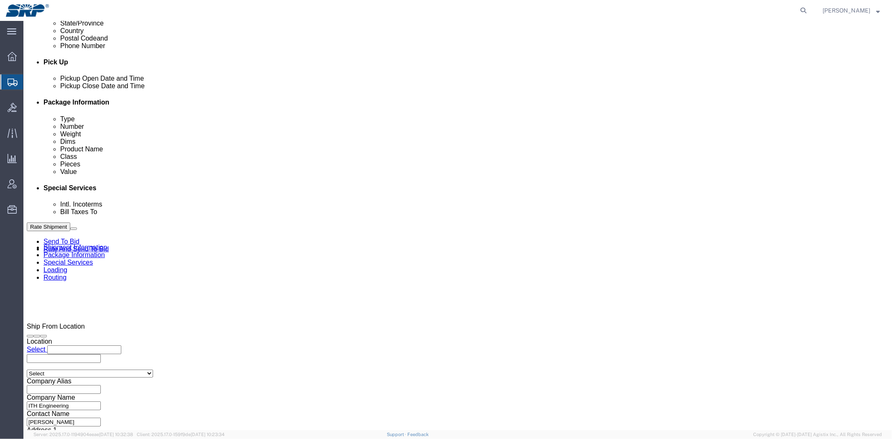
scroll to position [371, 0]
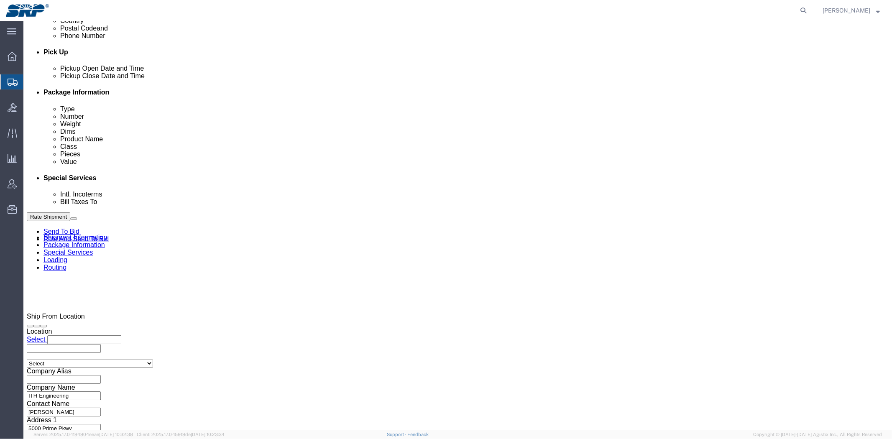
drag, startPoint x: 201, startPoint y: 212, endPoint x: 99, endPoint y: 145, distance: 121.9
click html "Shipment 56557499 4 of 4 Validated Details Rates Documents Notes Tracking Activ…"
type input "94296522"
click button "Rate Shipment"
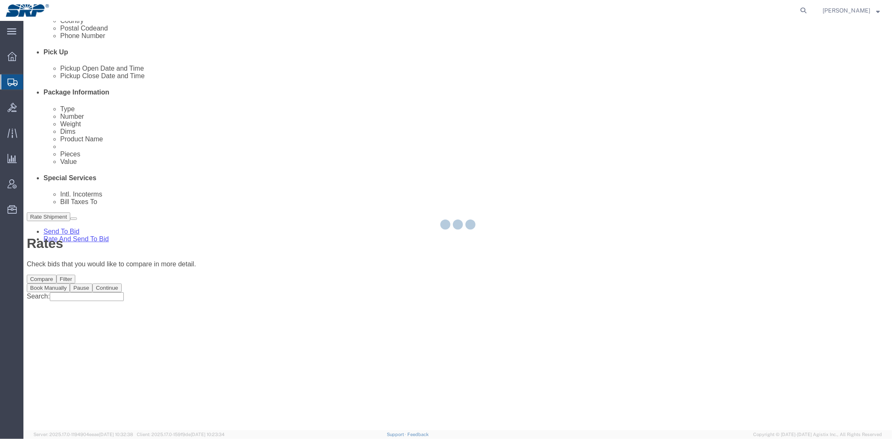
scroll to position [0, 0]
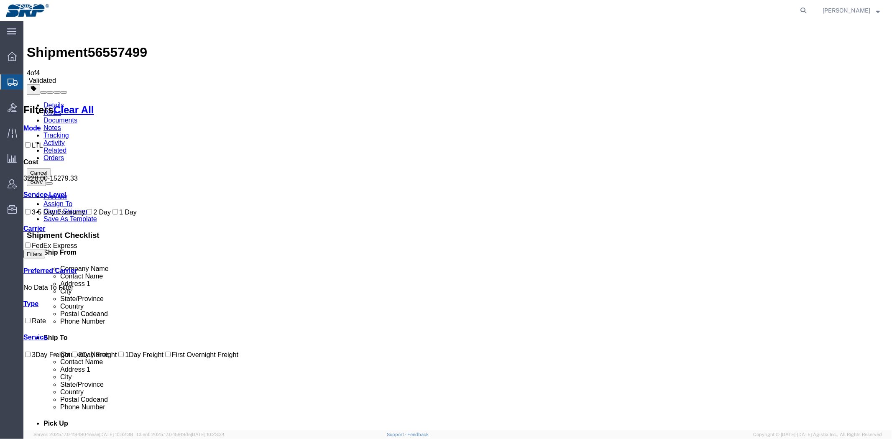
click at [55, 101] on link "Details" at bounding box center [53, 104] width 20 height 7
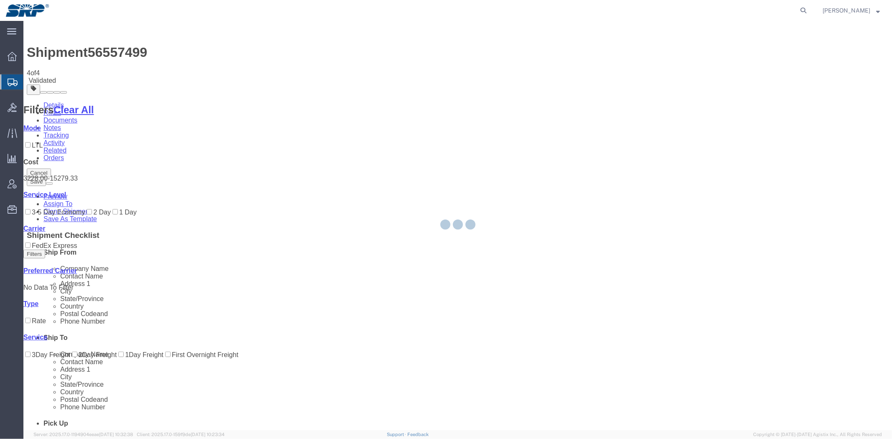
select select "54820"
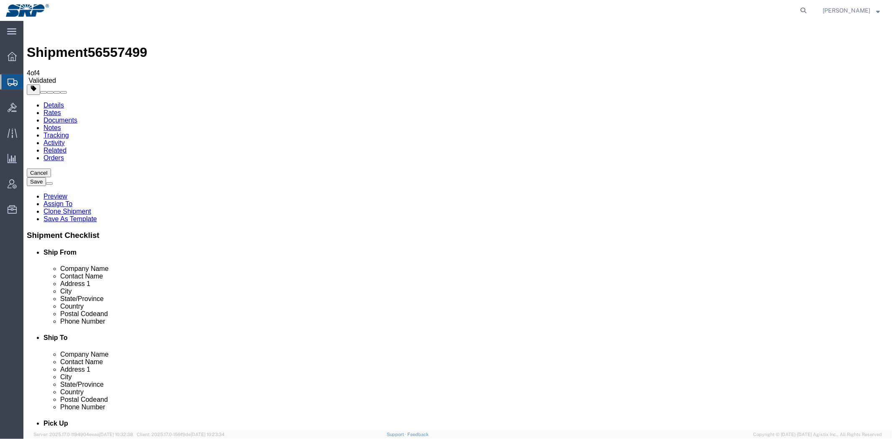
scroll to position [232, 0]
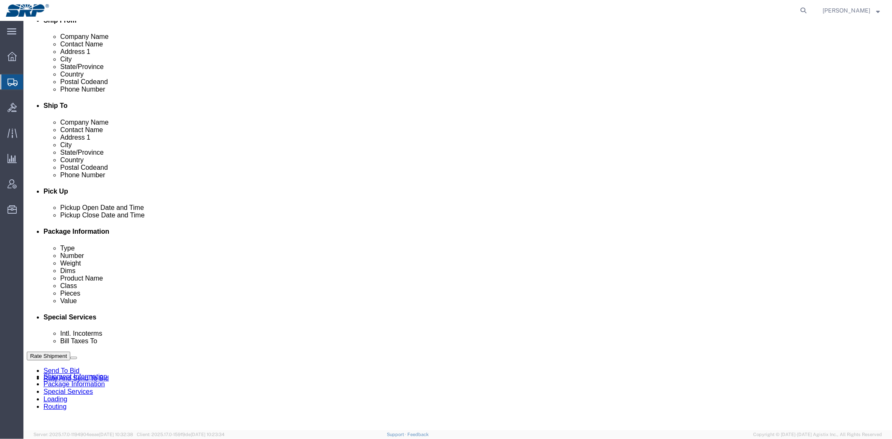
click icon
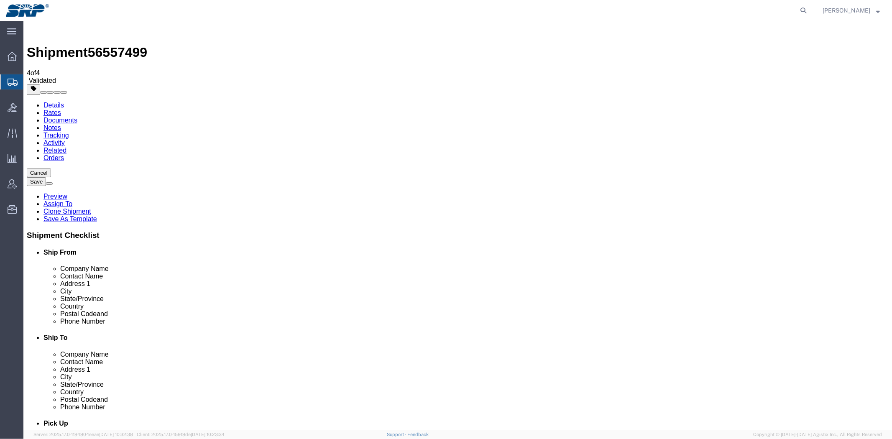
click dd "1.00 Each"
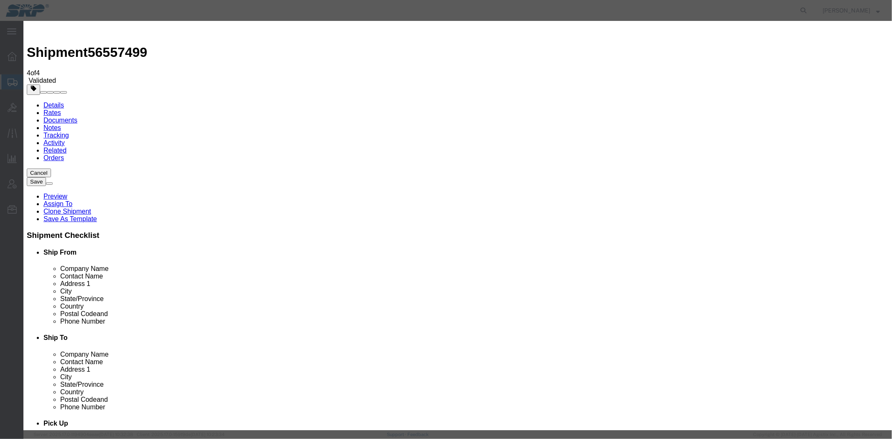
click input "4440.00"
click select "Select 50 55 60 65 70 85 92.5 100 125 175 250 300 400"
click div "Description Commodity Category Select Country Of Origin Select Afghanistan Ålan…"
click button "Save & Close"
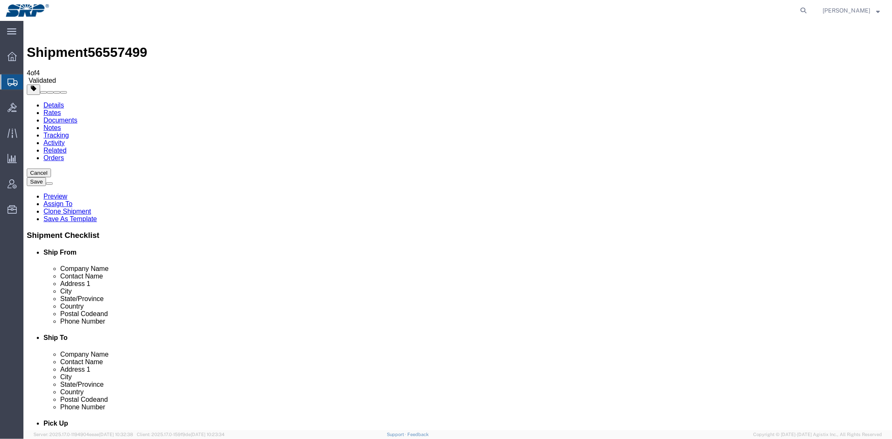
click link "Special Services"
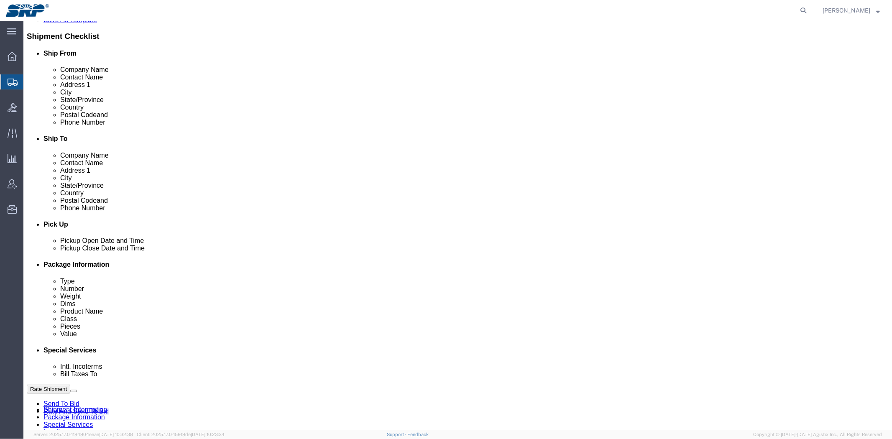
scroll to position [232, 0]
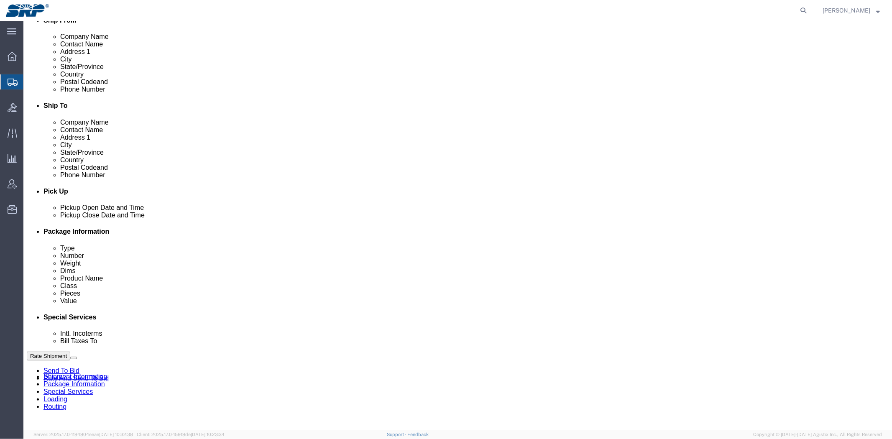
click select "Select CGS Freight NGS Freight Valley Freight"
select select
click select "Select CGS Freight NGS Freight Valley Freight"
click div "Billing"
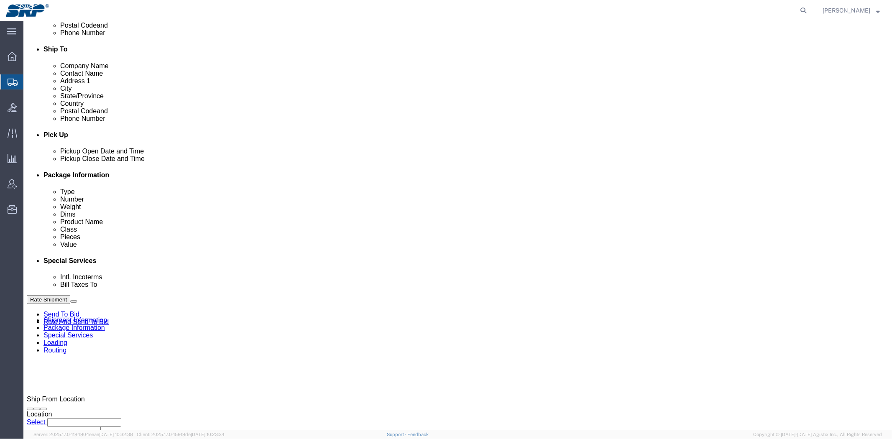
scroll to position [371, 0]
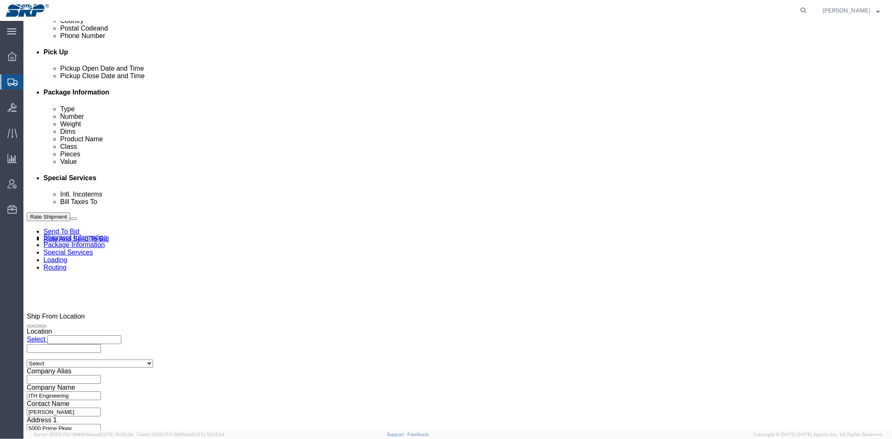
click select "Select Recipient Account Sender/Shipper Third Party Account"
click select "Select DHL FedEx Express UPS"
click label "Vendor"
drag, startPoint x: 166, startPoint y: 212, endPoint x: 59, endPoint y: 203, distance: 107.9
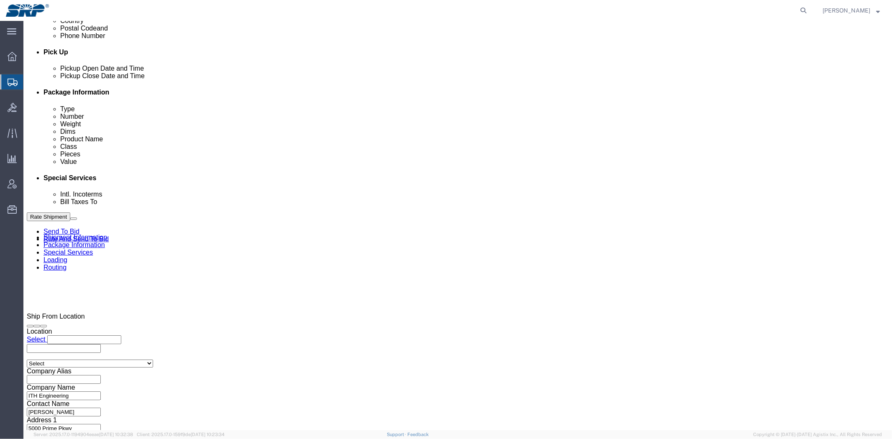
click div "Account # 94296522"
type input "84296522"
click button "Rate Shipment"
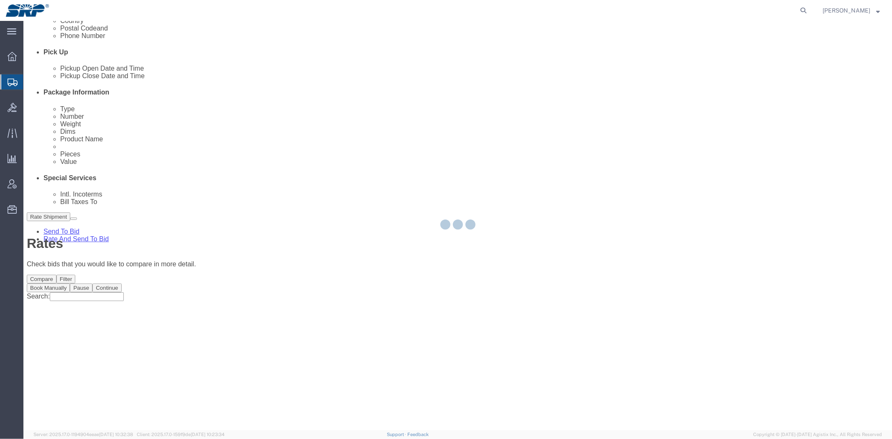
scroll to position [0, 0]
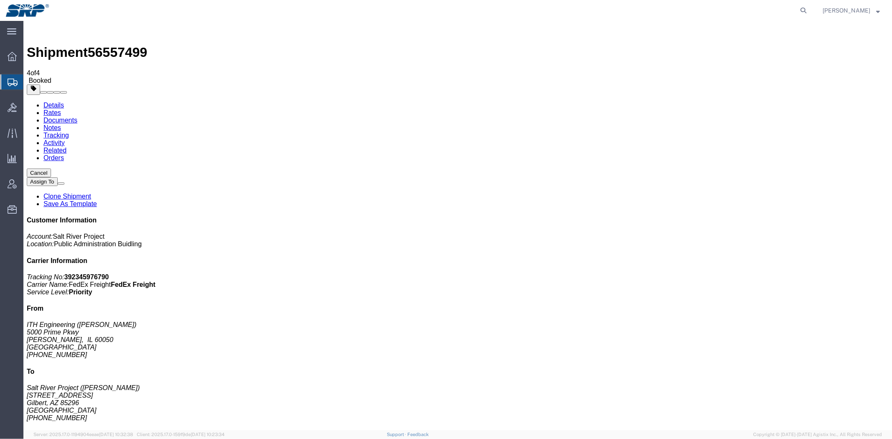
click at [109, 273] on b "392345976790" at bounding box center [86, 276] width 45 height 7
copy b "392345976790"
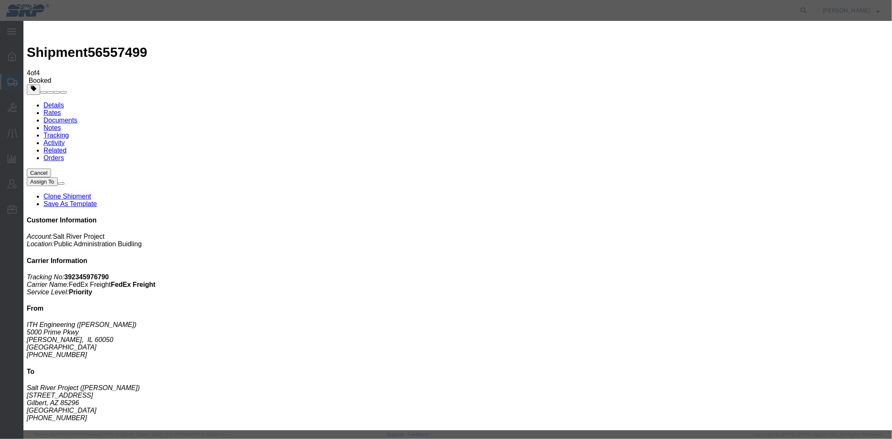
type input "mariss"
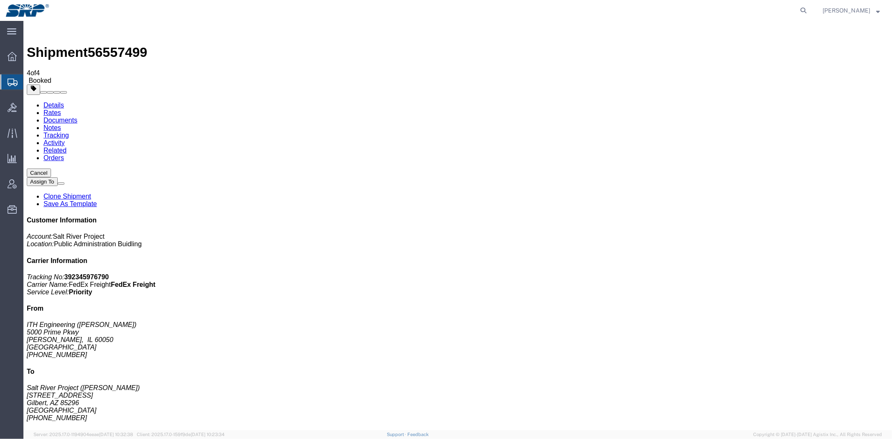
click at [58, 101] on link "Details" at bounding box center [53, 104] width 20 height 7
click link "Schedule pickup request"
click at [0, 0] on span "Shipment Manager" at bounding box center [0, 0] width 0 height 0
